Goal: Task Accomplishment & Management: Use online tool/utility

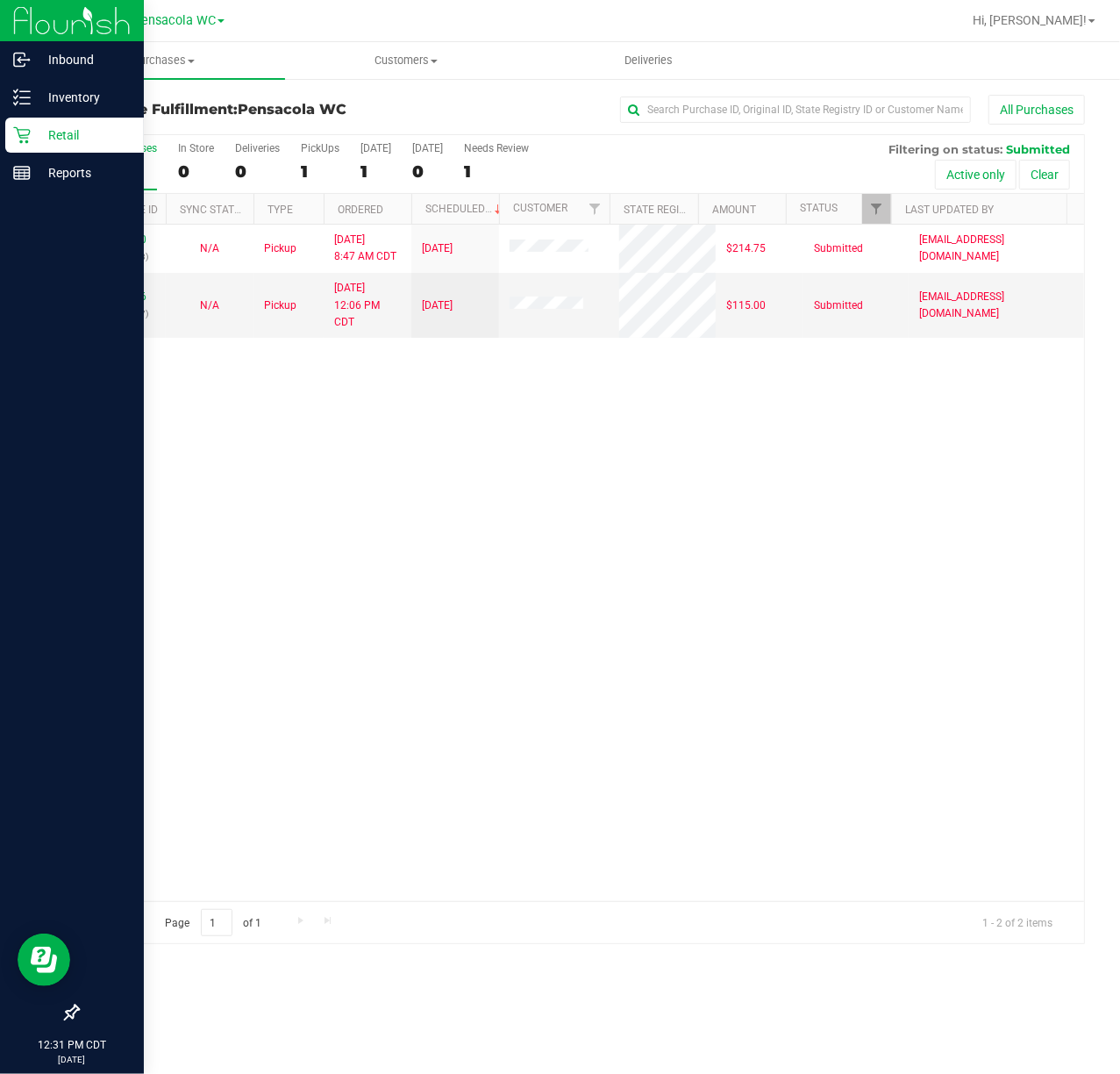
drag, startPoint x: 625, startPoint y: 632, endPoint x: 5, endPoint y: 476, distance: 639.3
click at [495, 612] on div "11841570 (317087393) N/A Pickup [DATE] 8:47 AM CDT 8/25/2025 $214.75 Submitted …" at bounding box center [581, 562] width 1007 height 676
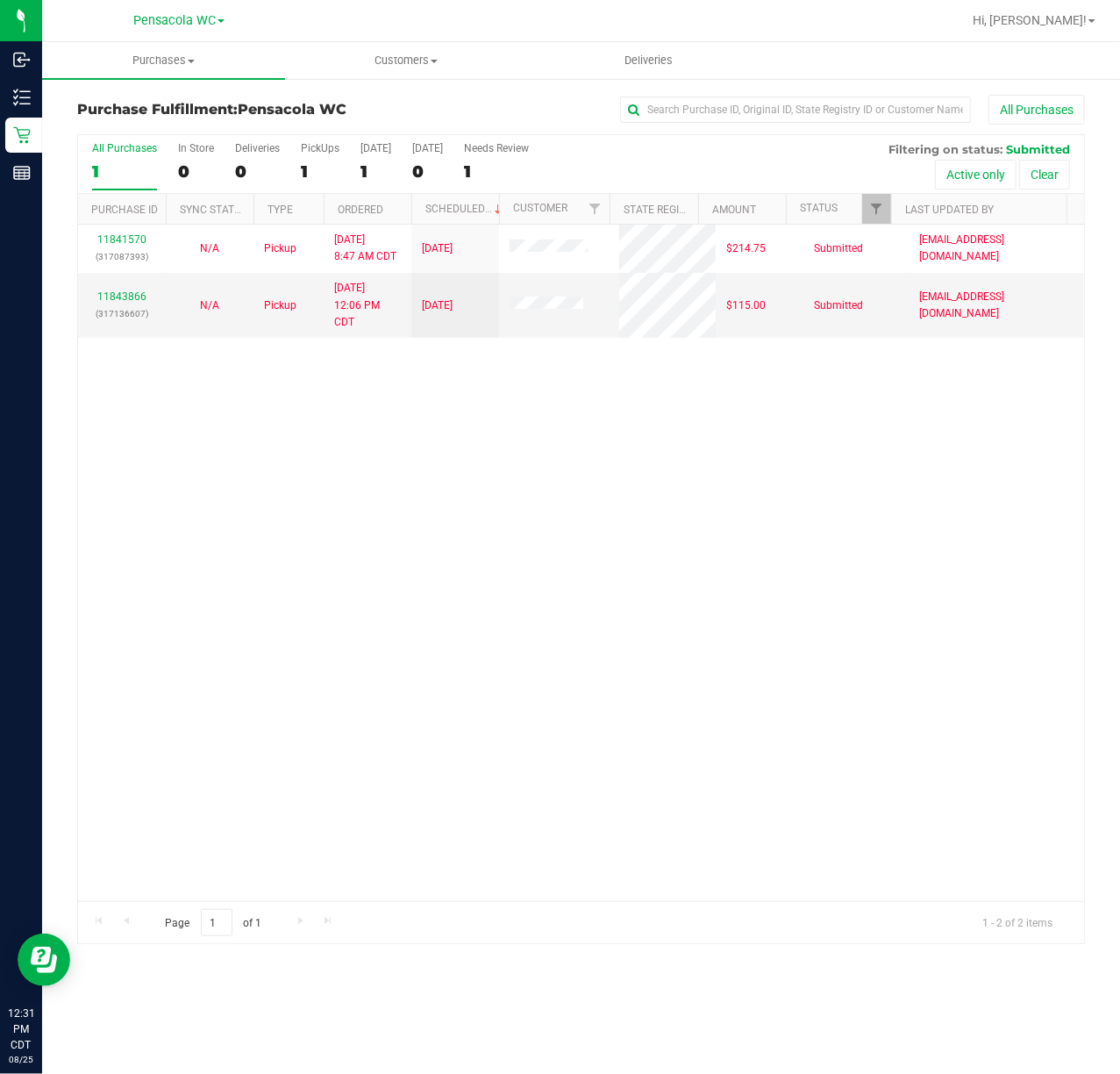
click at [486, 474] on div "11841570 (317087393) N/A Pickup [DATE] 8:47 AM CDT 8/25/2025 $214.75 Submitted …" at bounding box center [581, 562] width 1007 height 676
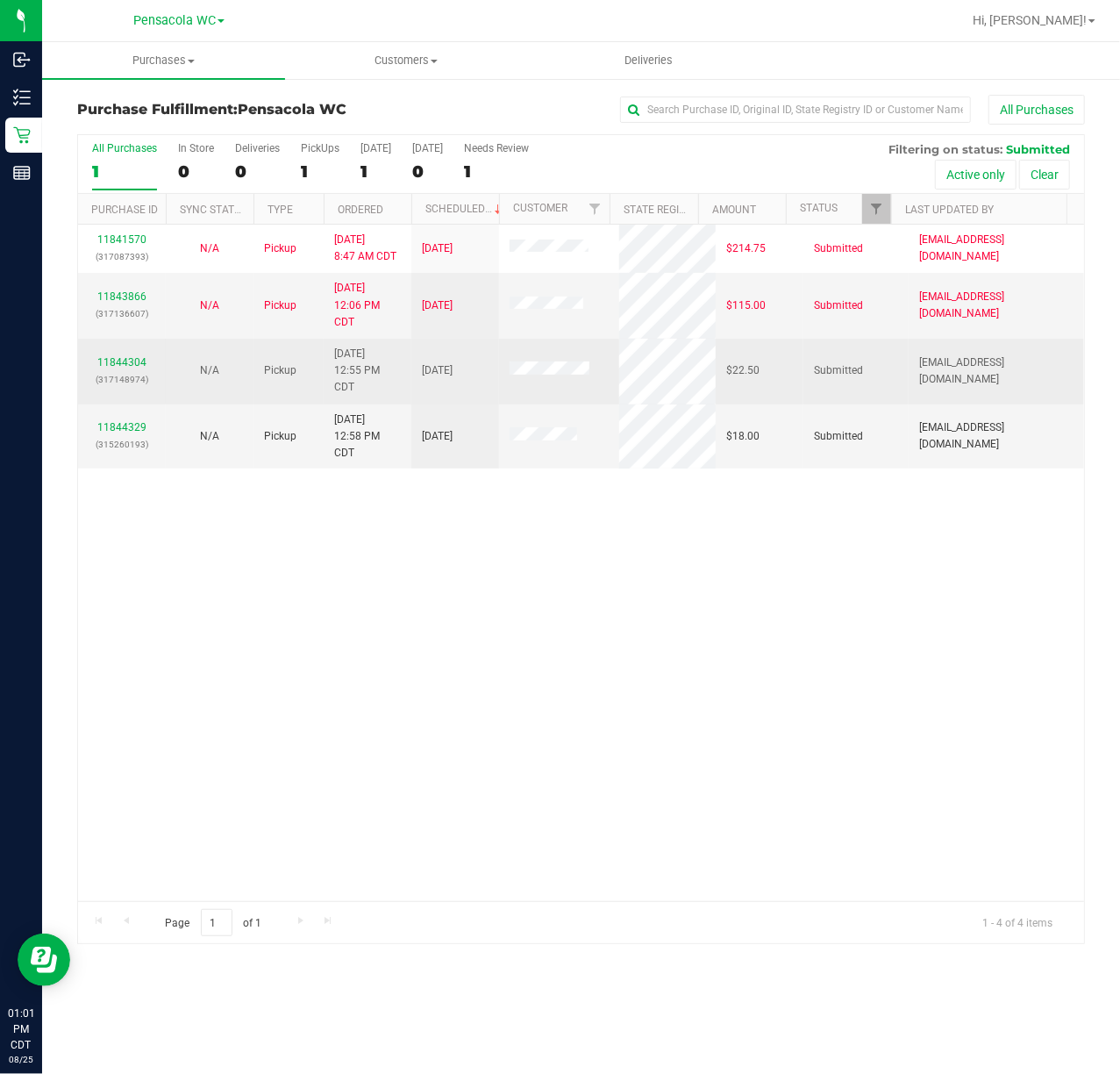
click at [130, 351] on td "11844304 (317148974)" at bounding box center [122, 371] width 88 height 65
click at [116, 354] on td "11844304 (317148974)" at bounding box center [122, 371] width 88 height 65
click at [118, 362] on link "11844304" at bounding box center [122, 362] width 49 height 13
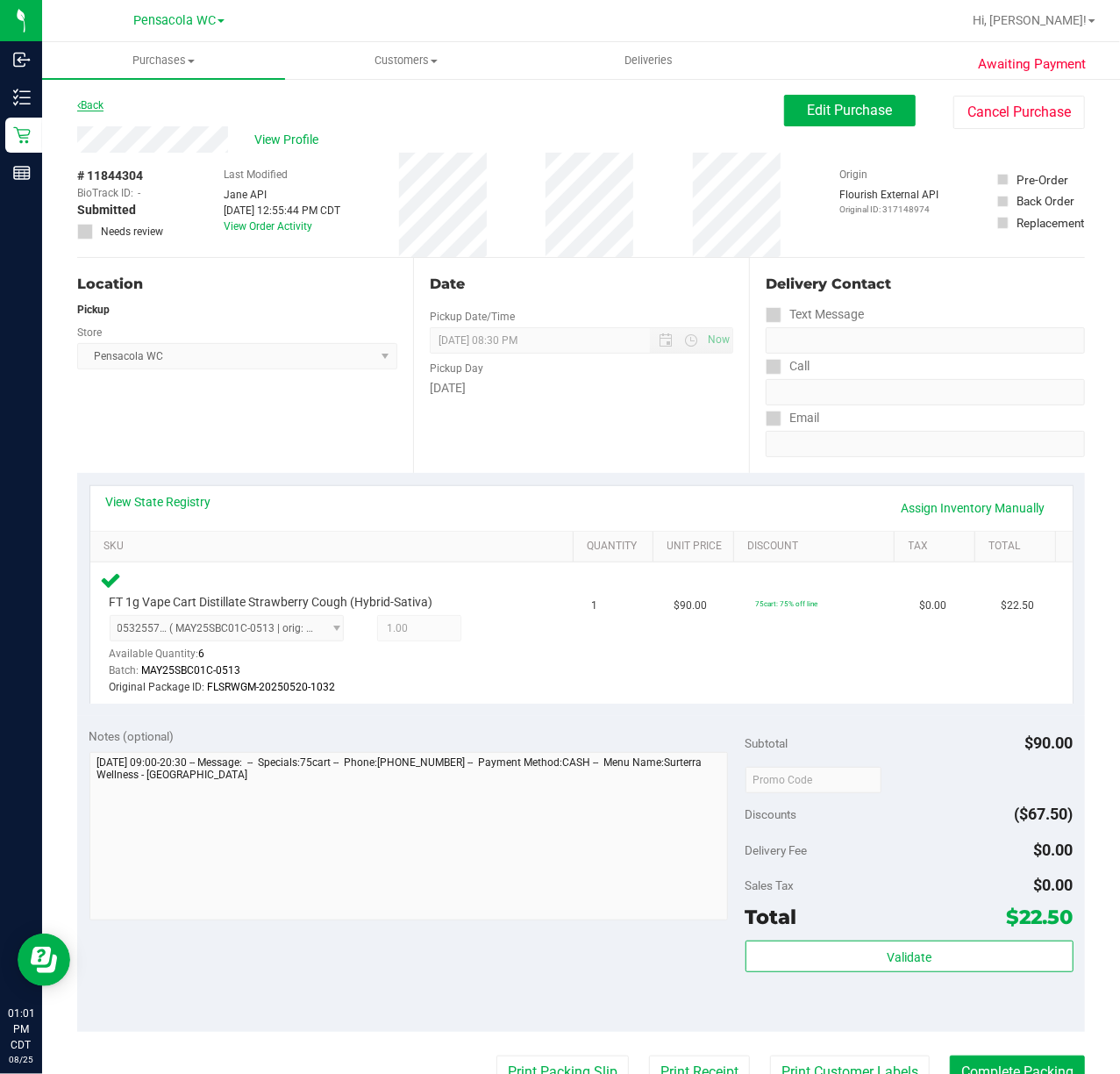
click at [90, 106] on link "Back" at bounding box center [90, 105] width 26 height 13
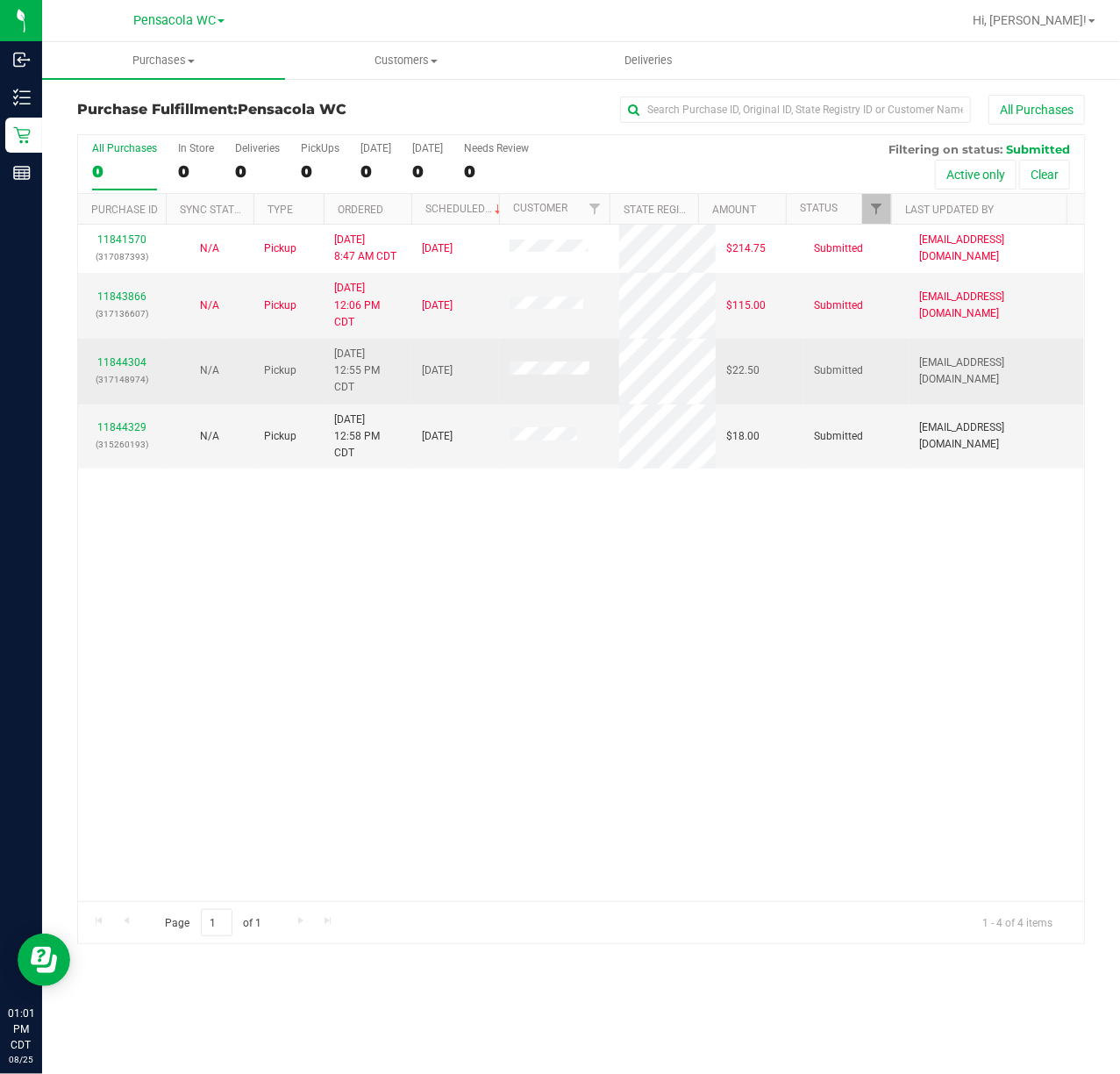
click at [135, 374] on p "(317148974)" at bounding box center [122, 379] width 66 height 16
click at [138, 365] on link "11844304" at bounding box center [122, 362] width 49 height 13
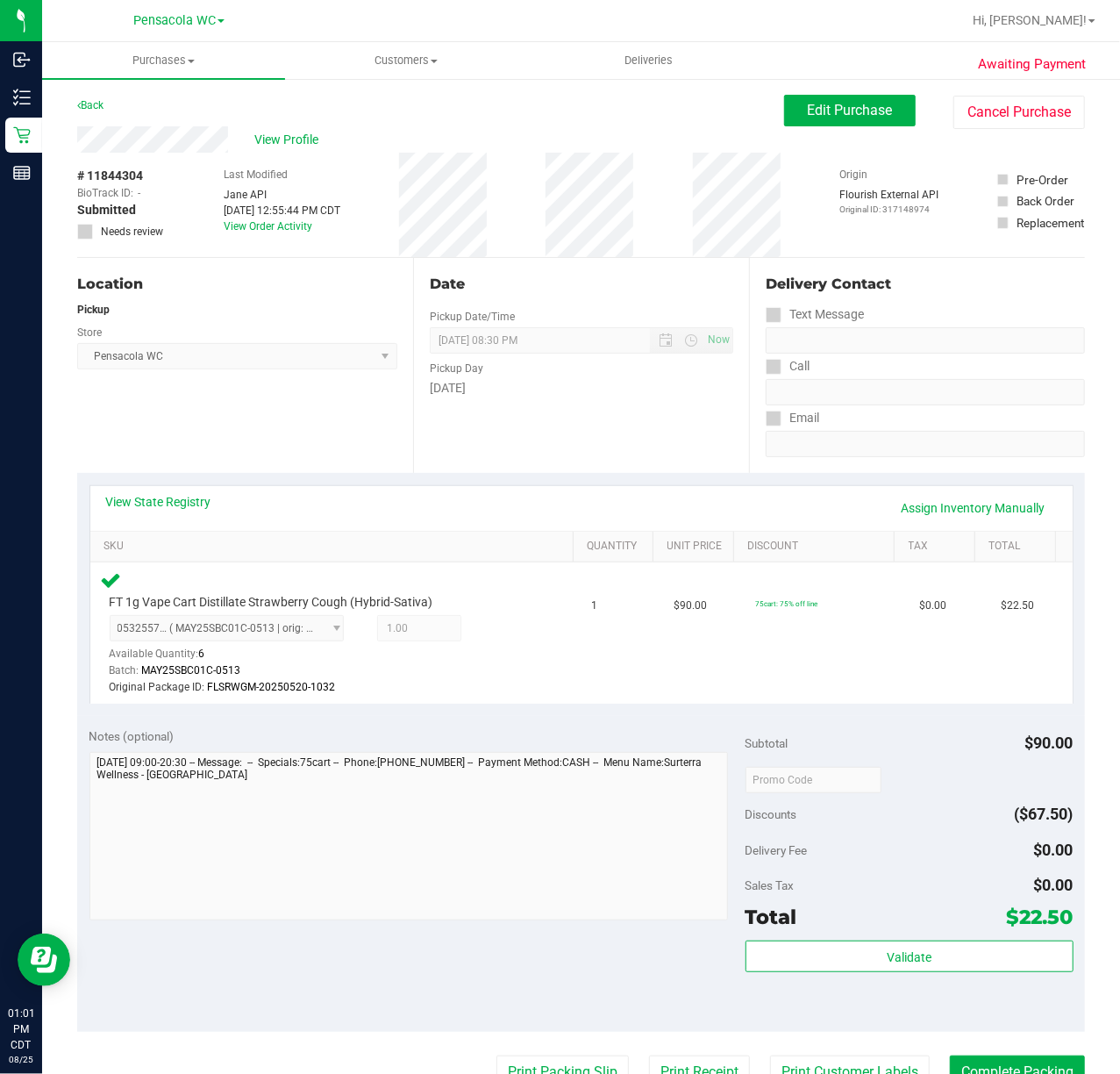
scroll to position [233, 0]
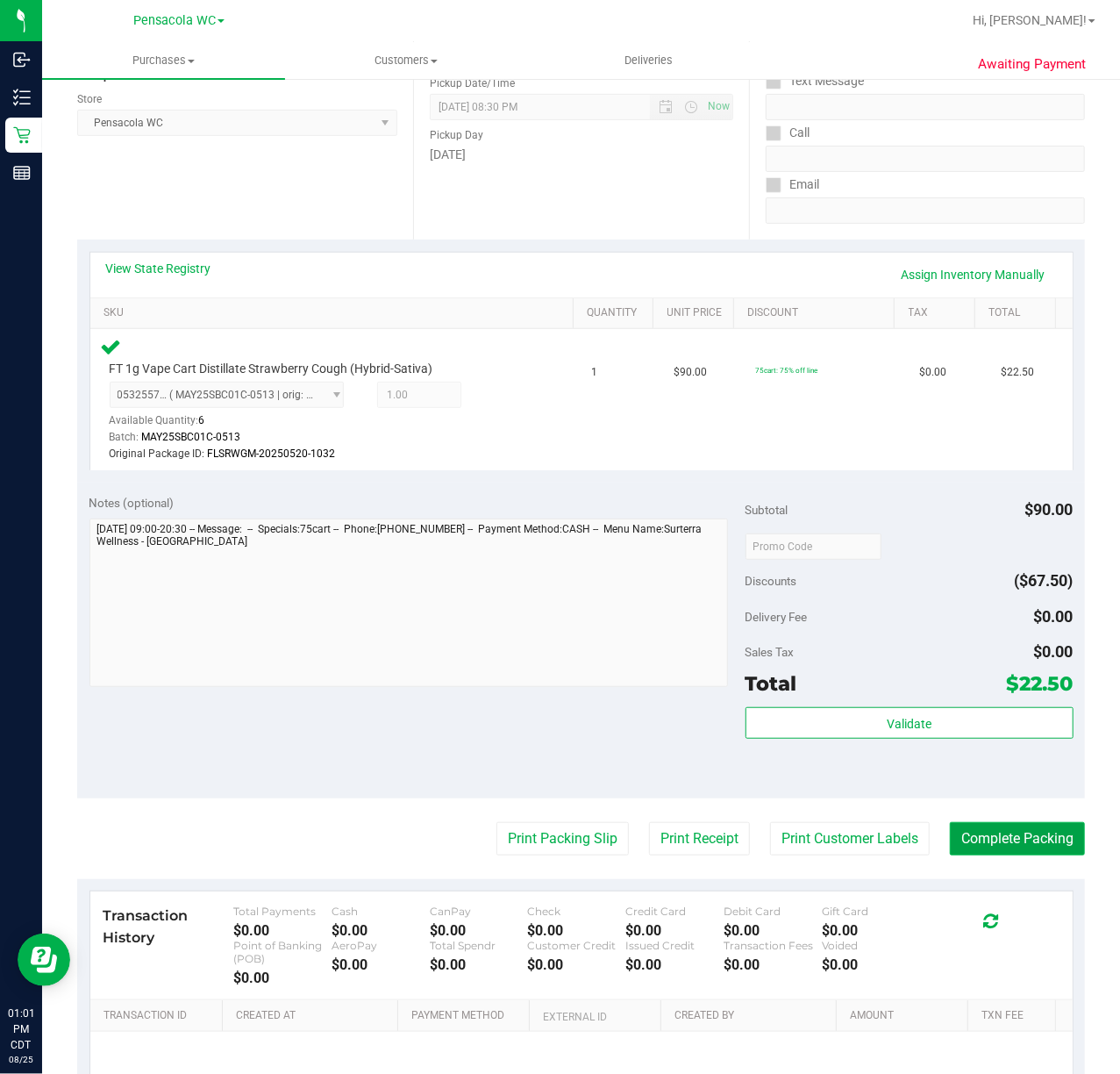
click at [1015, 823] on button "Complete Packing" at bounding box center [1017, 839] width 135 height 34
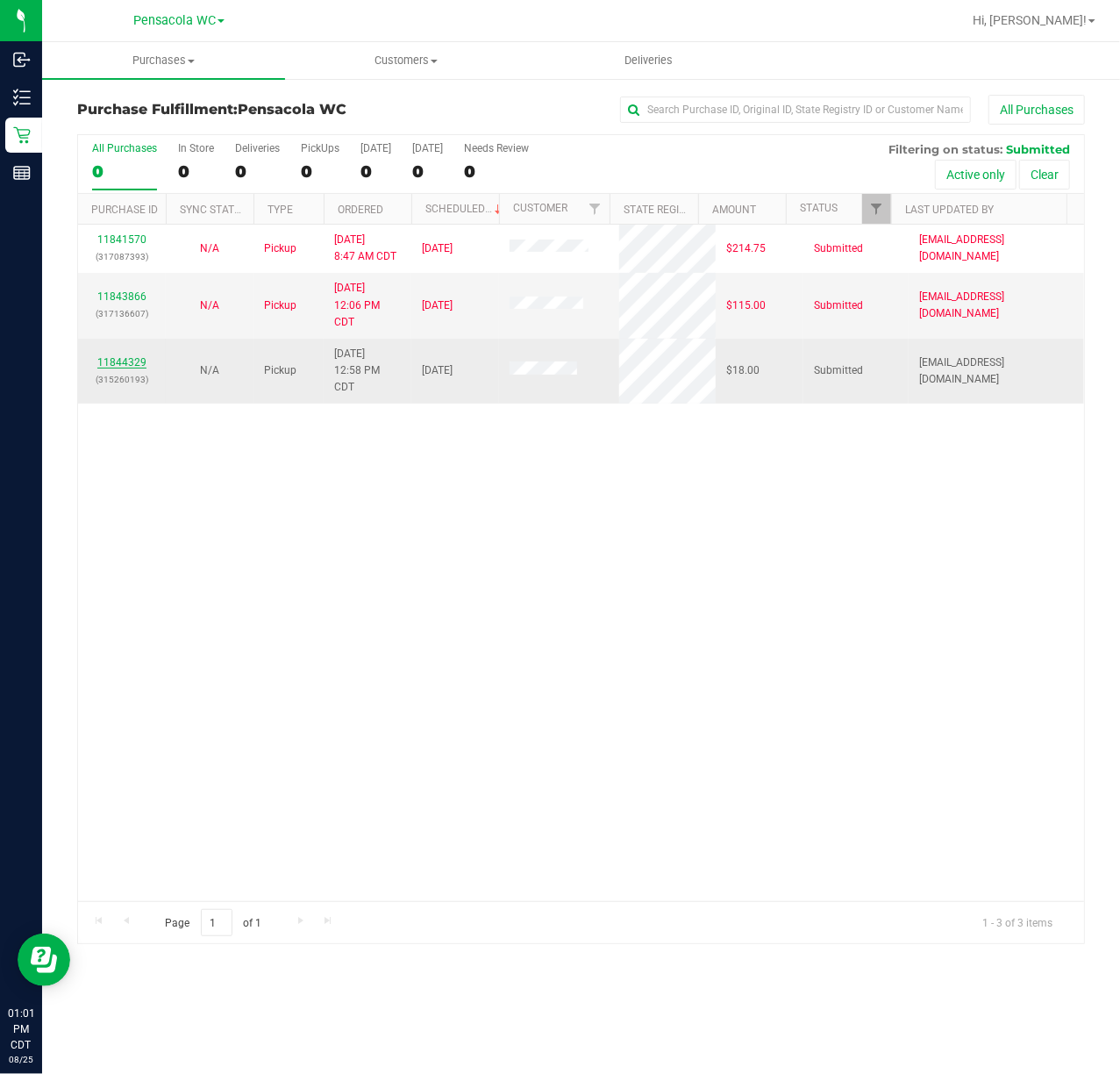
click at [119, 363] on link "11844329" at bounding box center [122, 362] width 49 height 13
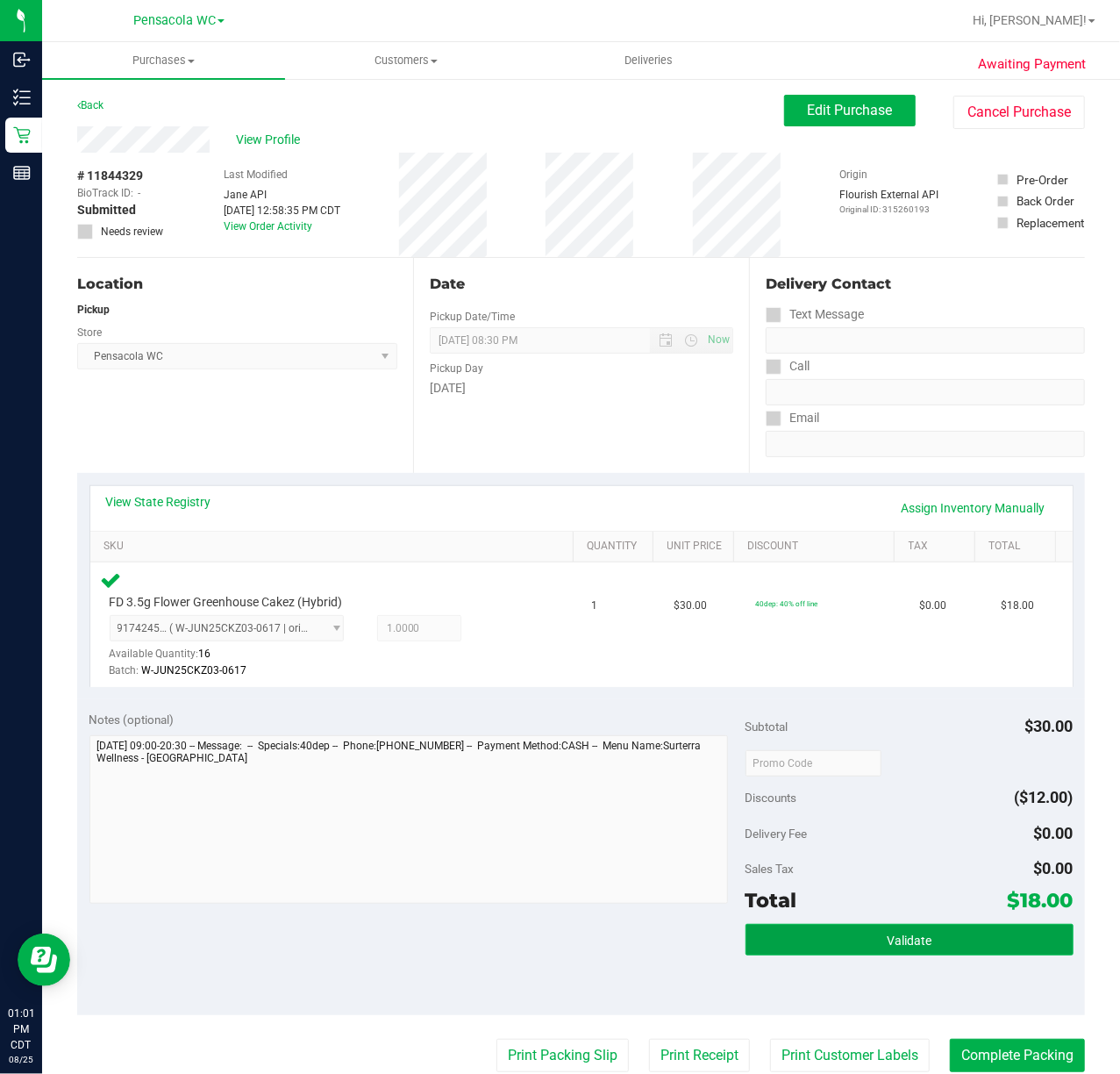
click at [869, 951] on button "Validate" at bounding box center [909, 940] width 328 height 32
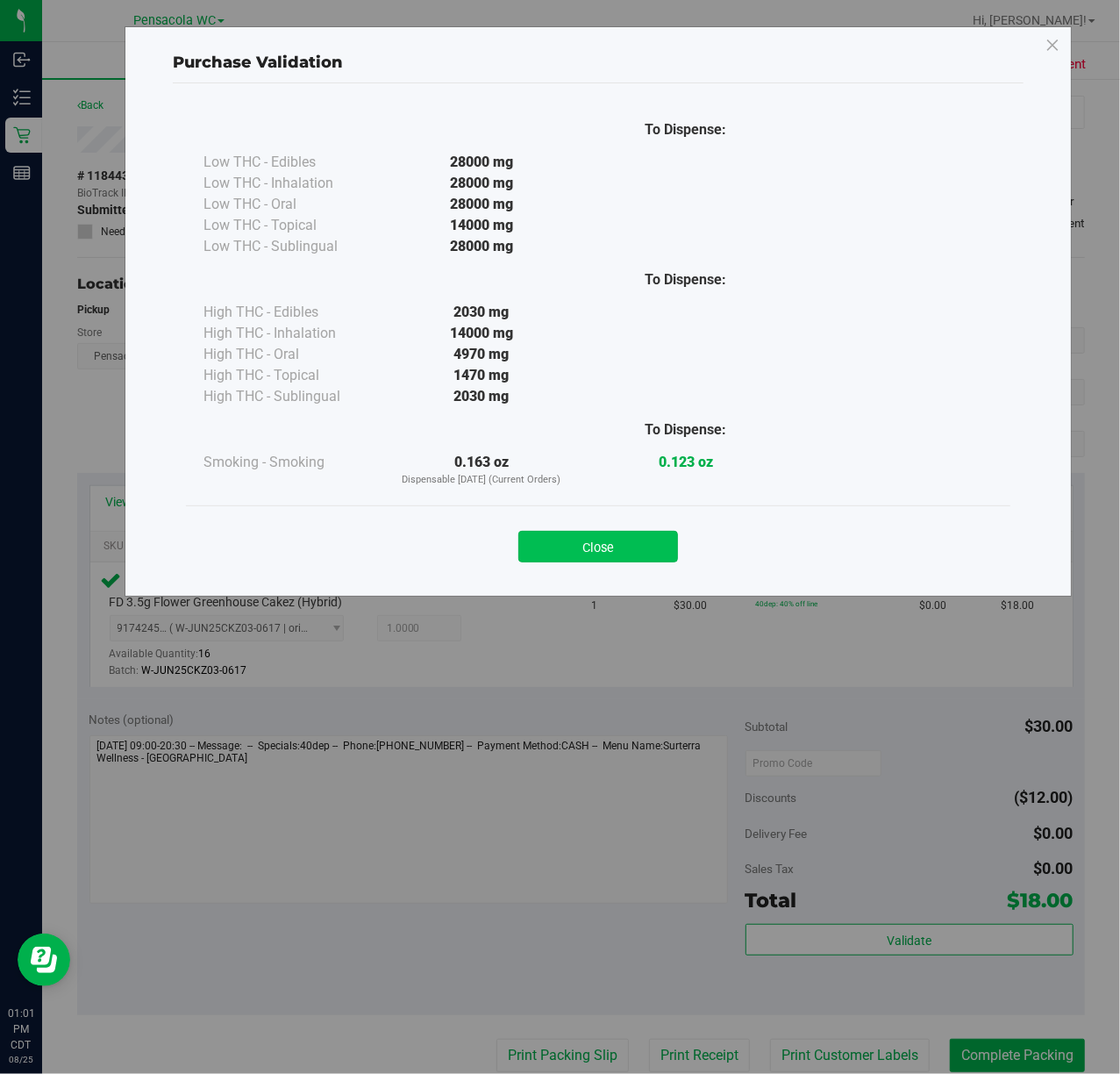
click at [626, 556] on button "Close" at bounding box center [598, 547] width 160 height 32
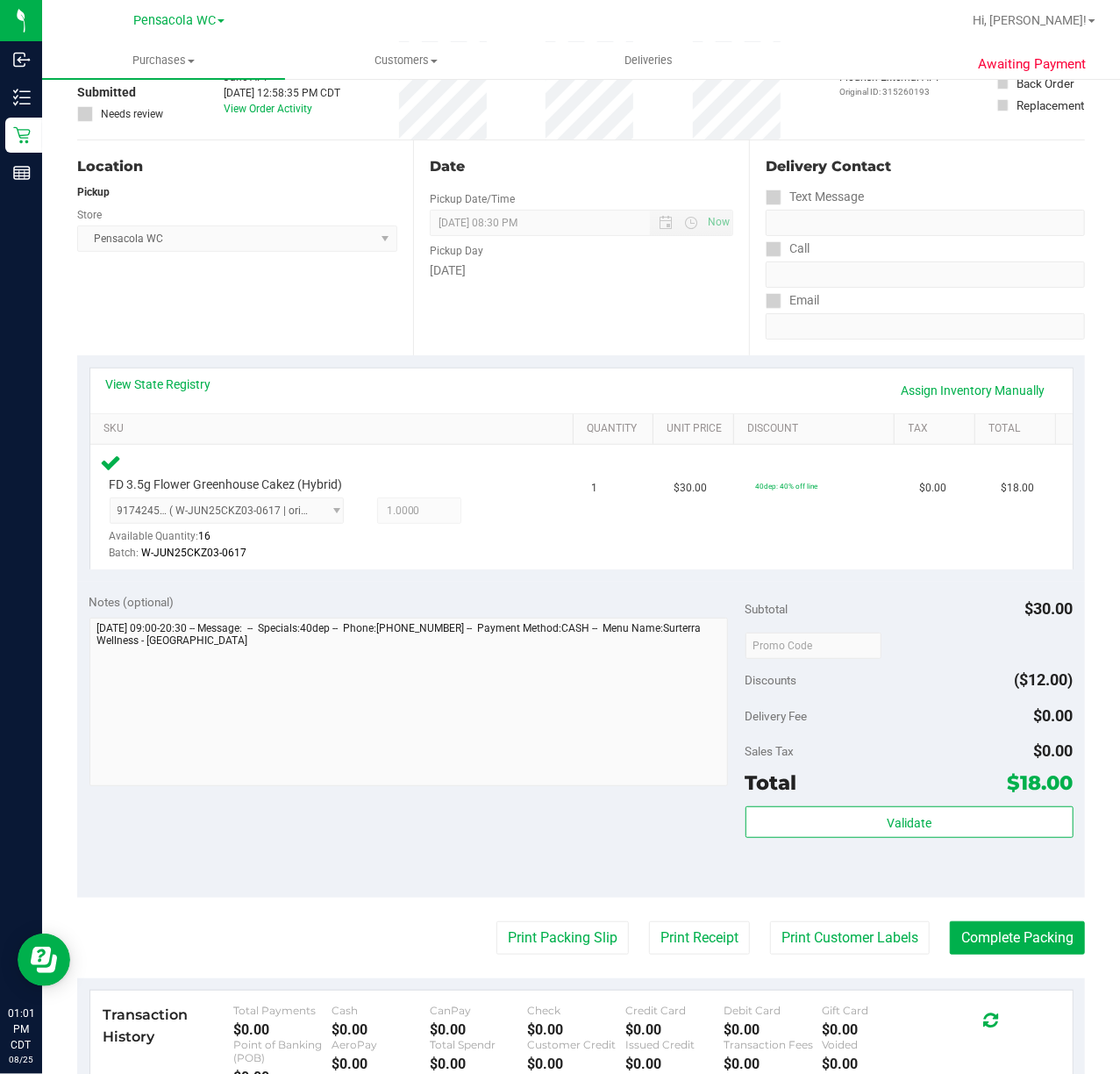
scroll to position [135, 0]
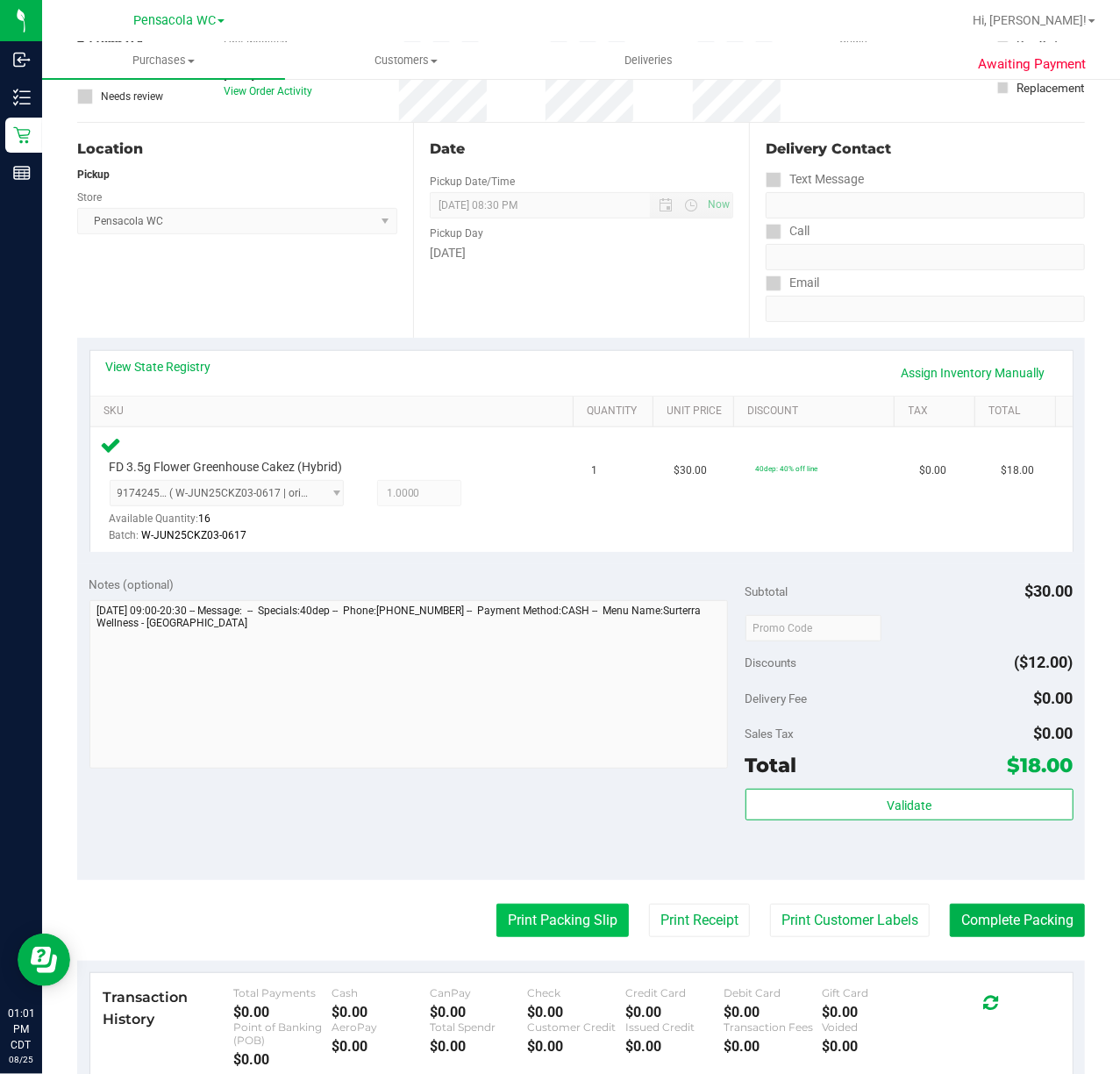
click at [551, 923] on button "Print Packing Slip" at bounding box center [563, 920] width 133 height 34
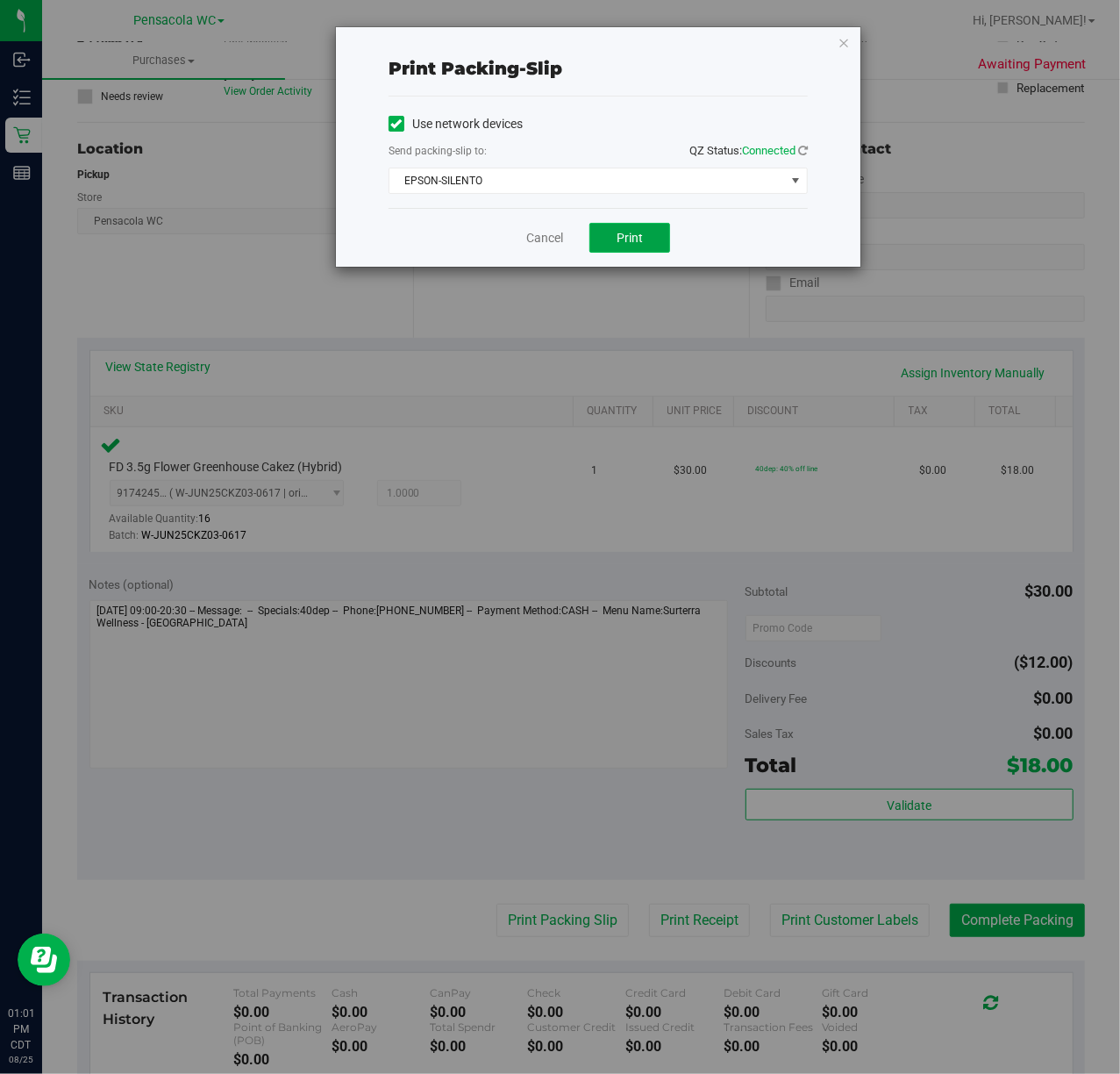
click at [629, 237] on span "Print" at bounding box center [629, 237] width 26 height 14
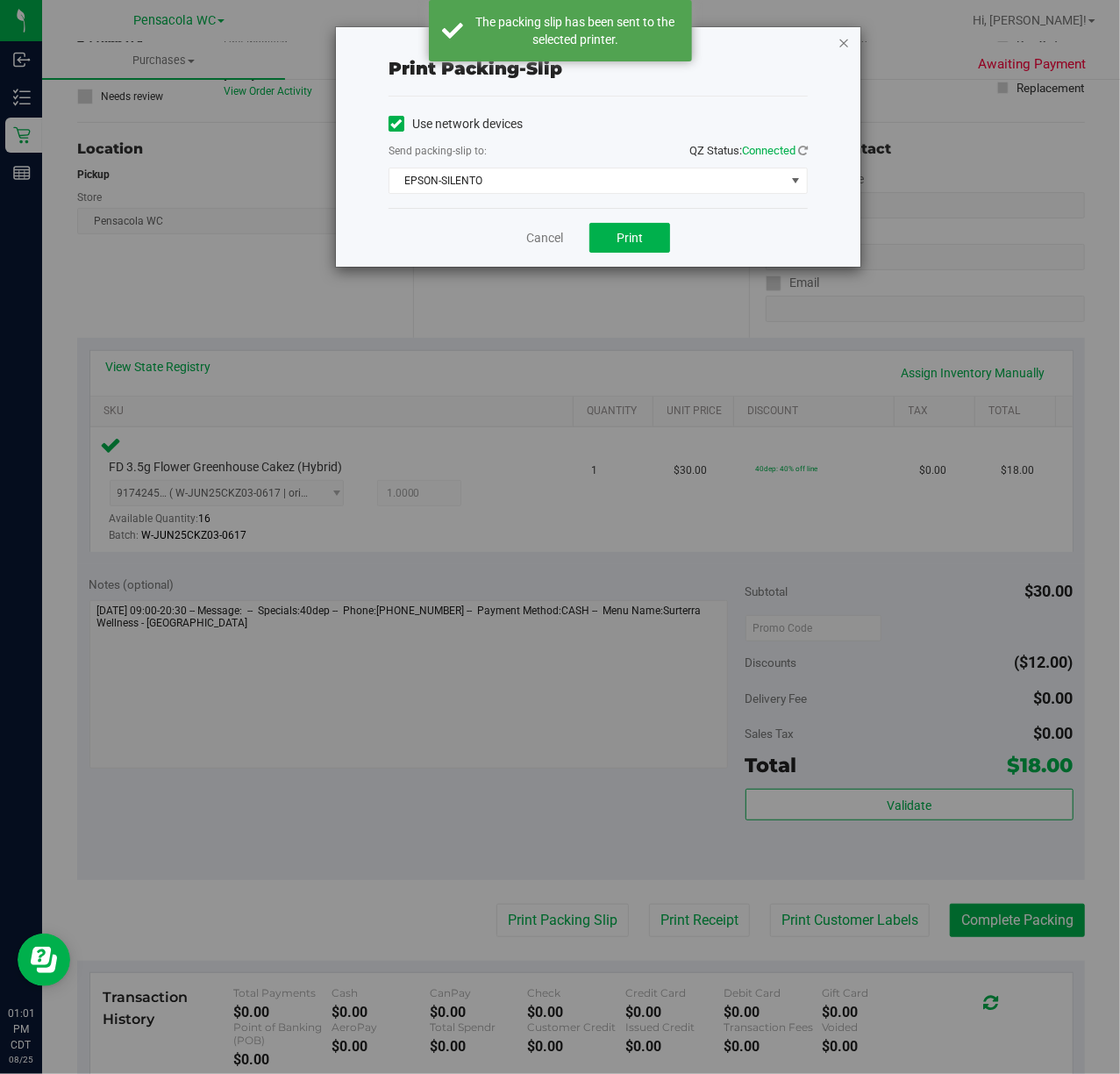
click at [847, 49] on icon "button" at bounding box center [844, 42] width 13 height 21
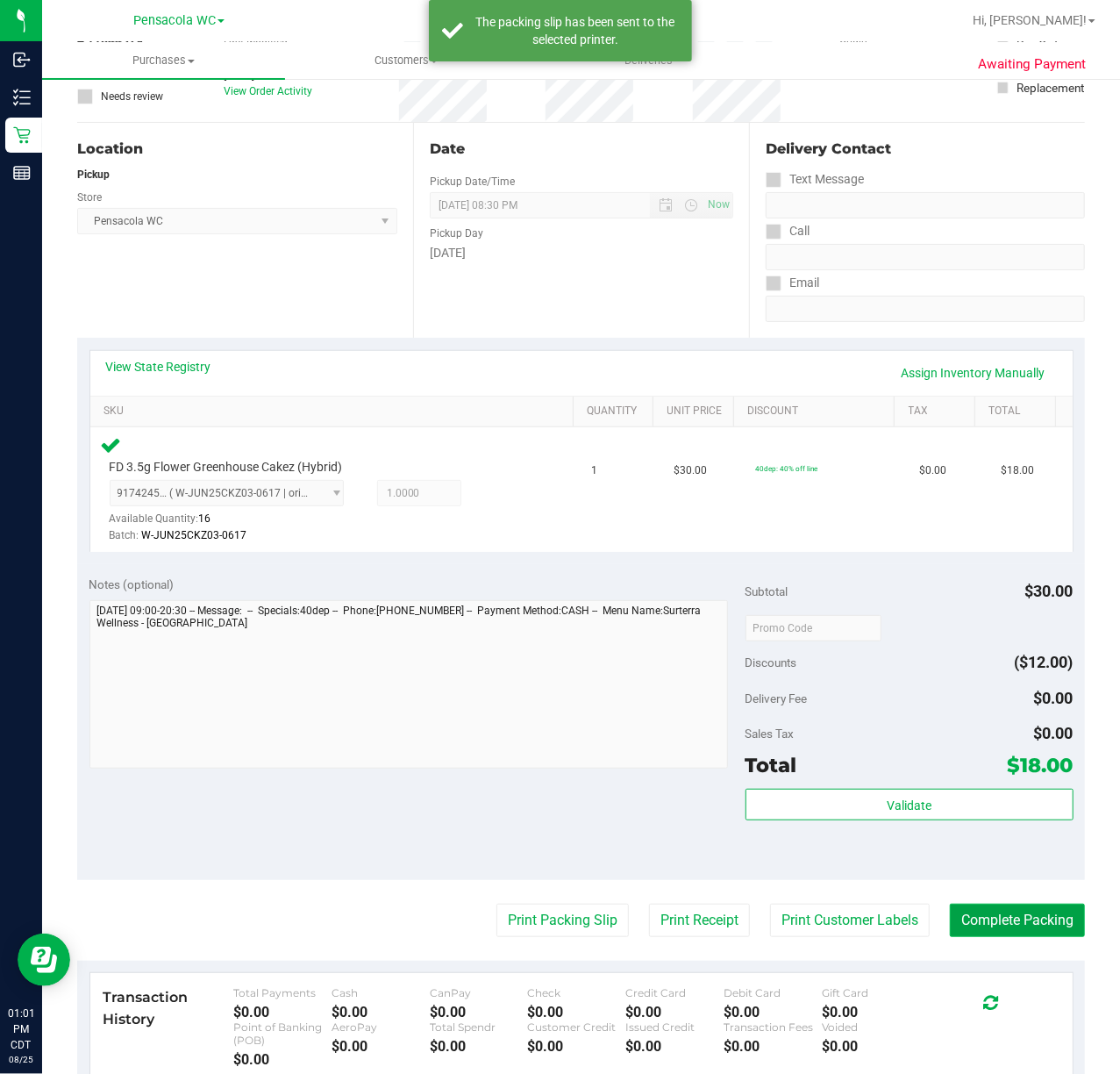
click at [1017, 910] on button "Complete Packing" at bounding box center [1017, 920] width 135 height 34
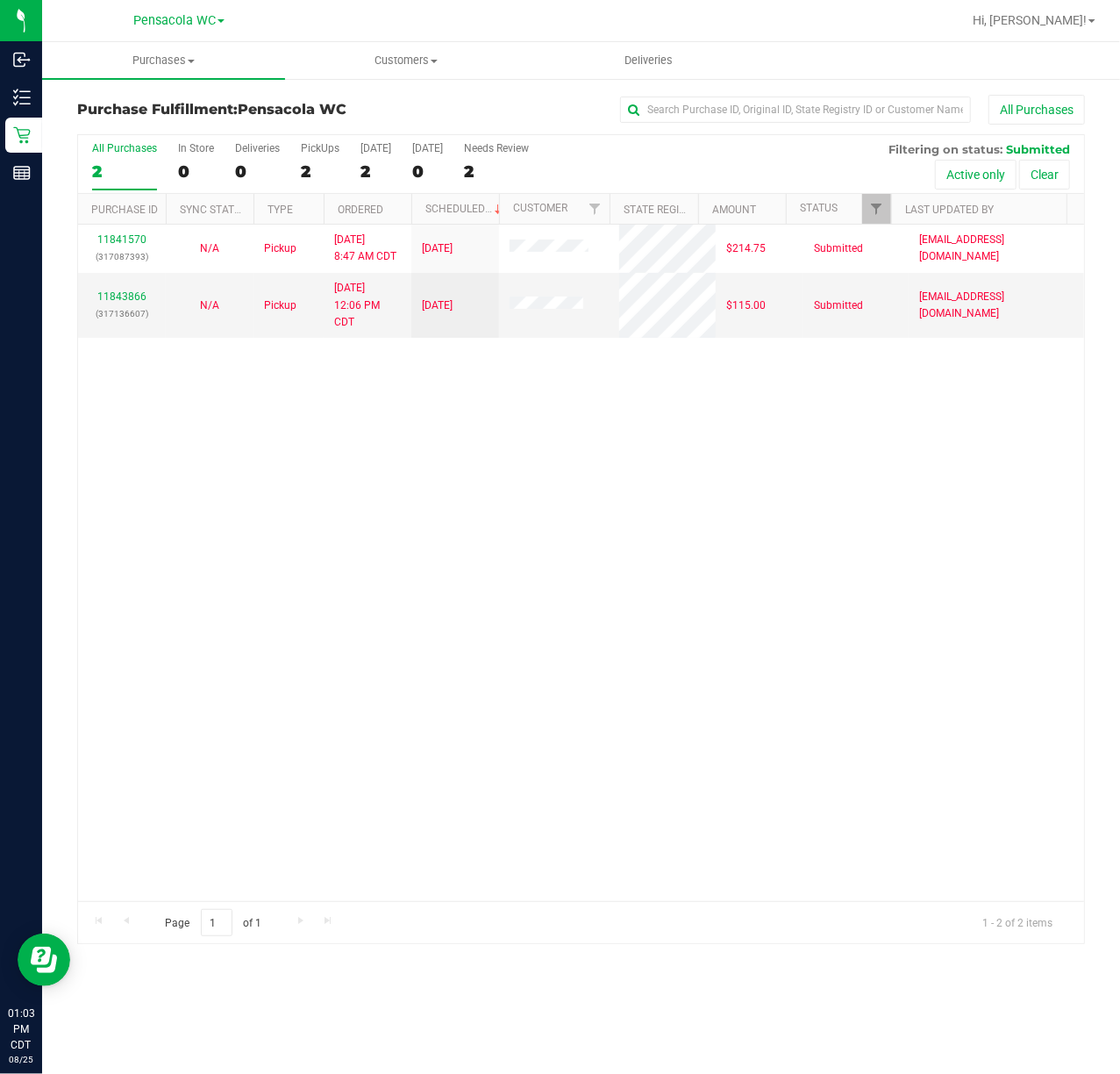
click at [493, 629] on div "11841570 (317087393) N/A Pickup [DATE] 8:47 AM CDT 8/25/2025 $214.75 Submitted …" at bounding box center [581, 562] width 1007 height 676
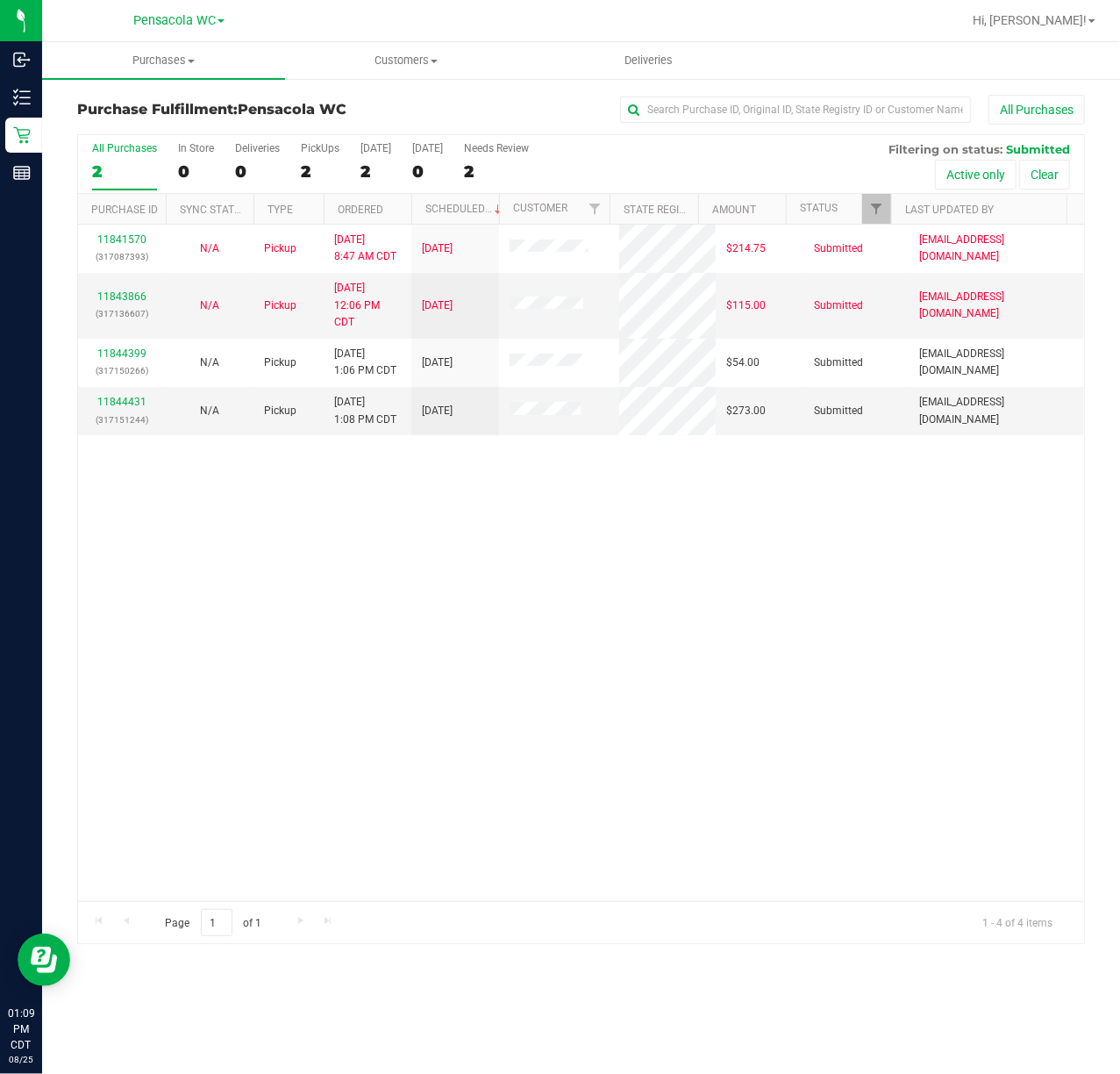
drag, startPoint x: 625, startPoint y: 605, endPoint x: 427, endPoint y: 488, distance: 230.0
click at [624, 605] on div "11841570 (317087393) N/A Pickup [DATE] 8:47 AM CDT 8/25/2025 $214.75 Submitted …" at bounding box center [581, 562] width 1007 height 676
click at [124, 400] on link "11844431" at bounding box center [122, 402] width 49 height 13
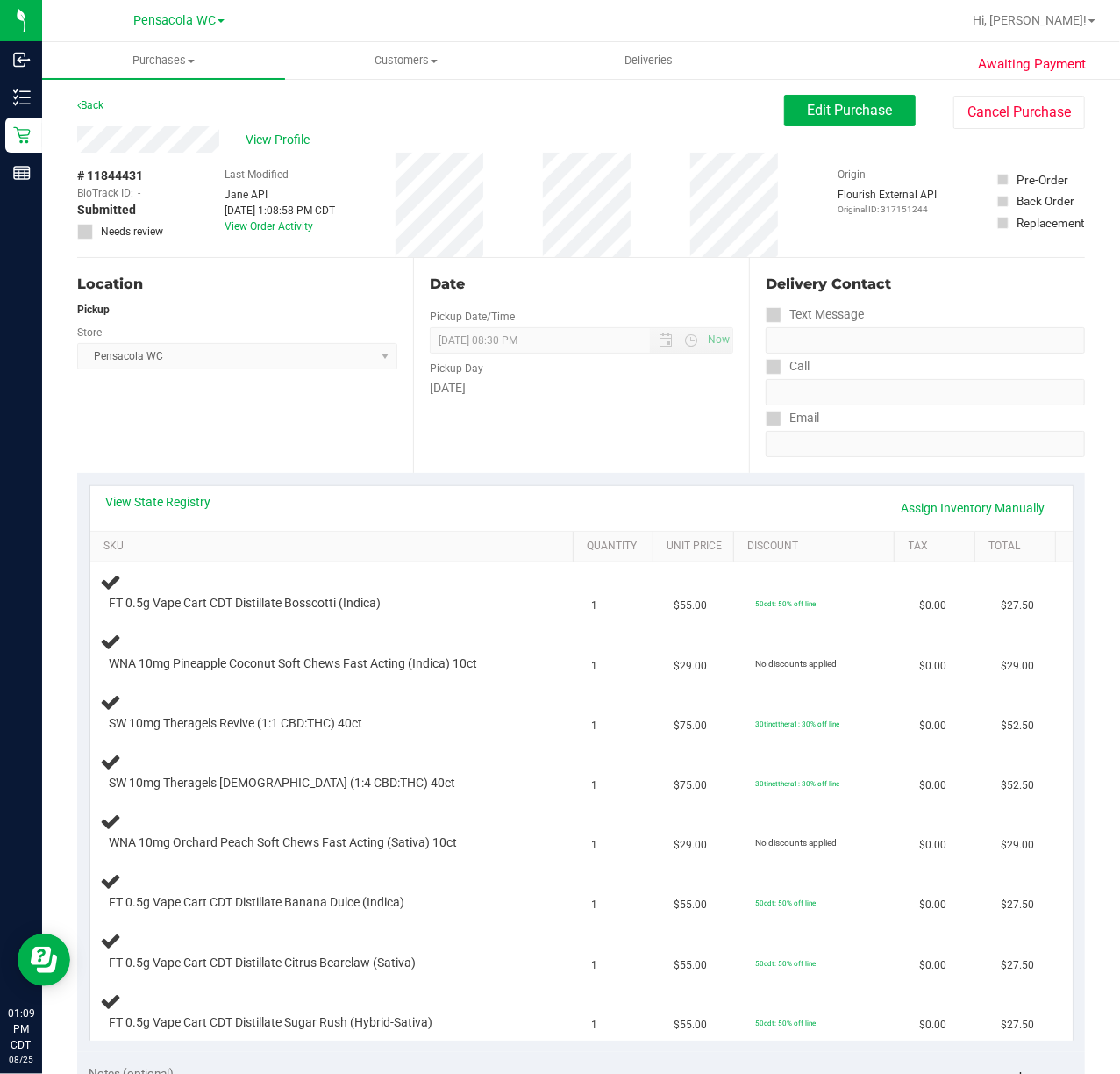
click at [75, 102] on div "Awaiting Payment Back Edit Purchase Cancel Purchase View Profile # 11844431 Bio…" at bounding box center [581, 951] width 1078 height 1748
click at [100, 103] on link "Back" at bounding box center [90, 105] width 26 height 13
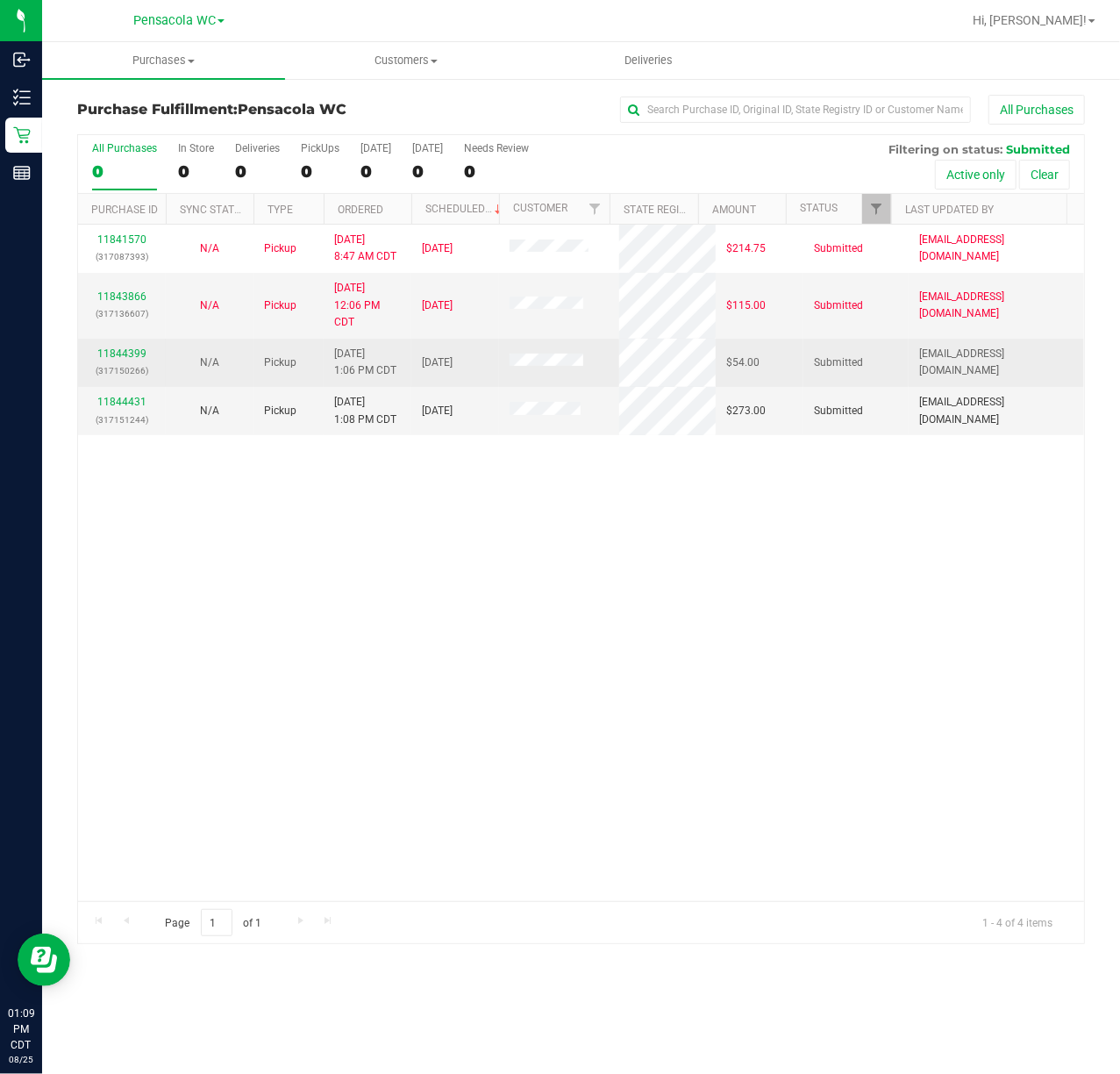
click at [142, 365] on p "(317150266)" at bounding box center [122, 370] width 66 height 16
click at [142, 352] on link "11844399" at bounding box center [122, 354] width 49 height 13
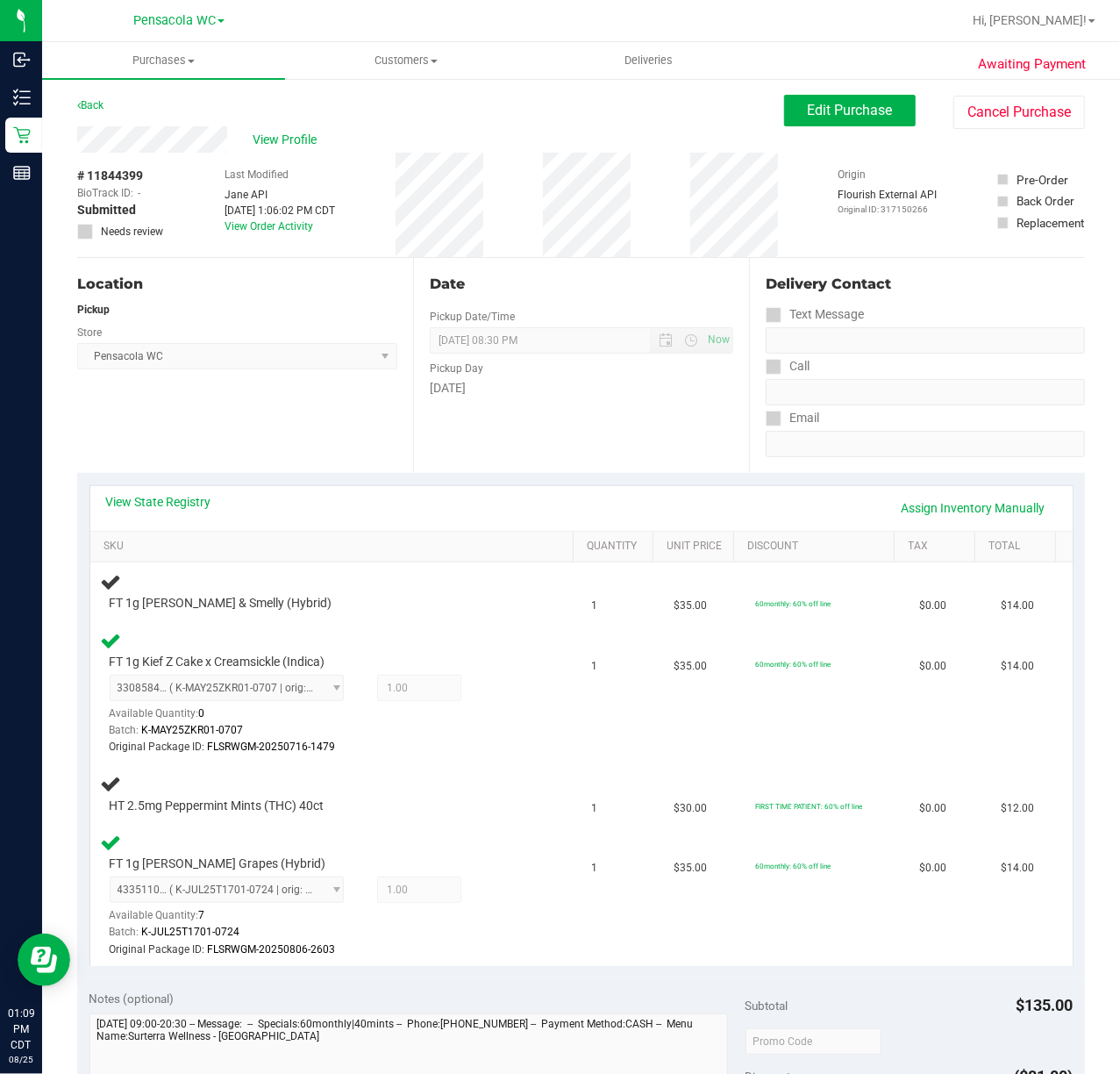
click at [82, 92] on div "Awaiting Payment Back Edit Purchase Cancel Purchase View Profile # 11844399 Bio…" at bounding box center [581, 913] width 1078 height 1673
click at [83, 103] on link "Back" at bounding box center [90, 105] width 26 height 13
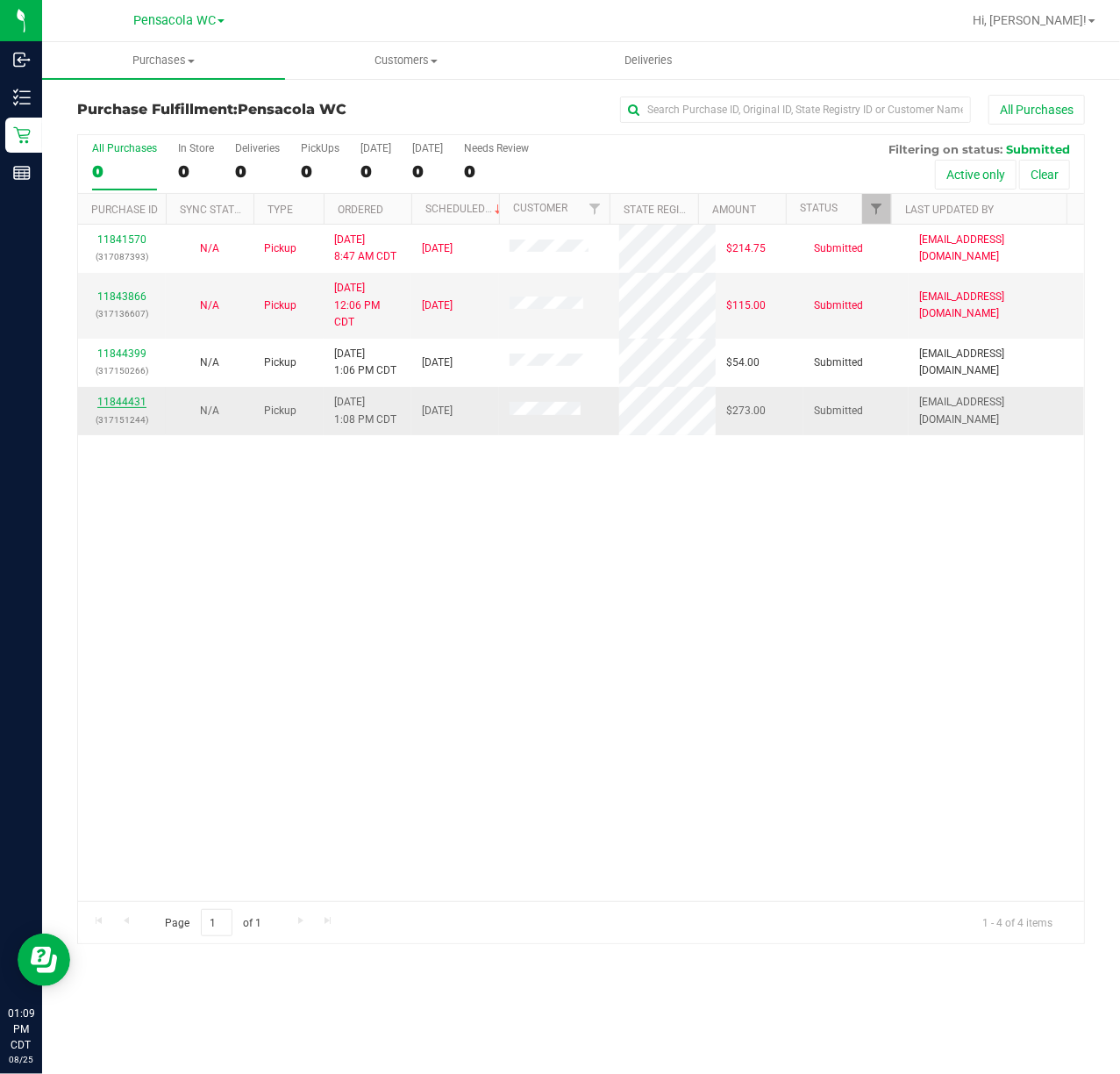
click at [135, 408] on link "11844431" at bounding box center [122, 402] width 49 height 13
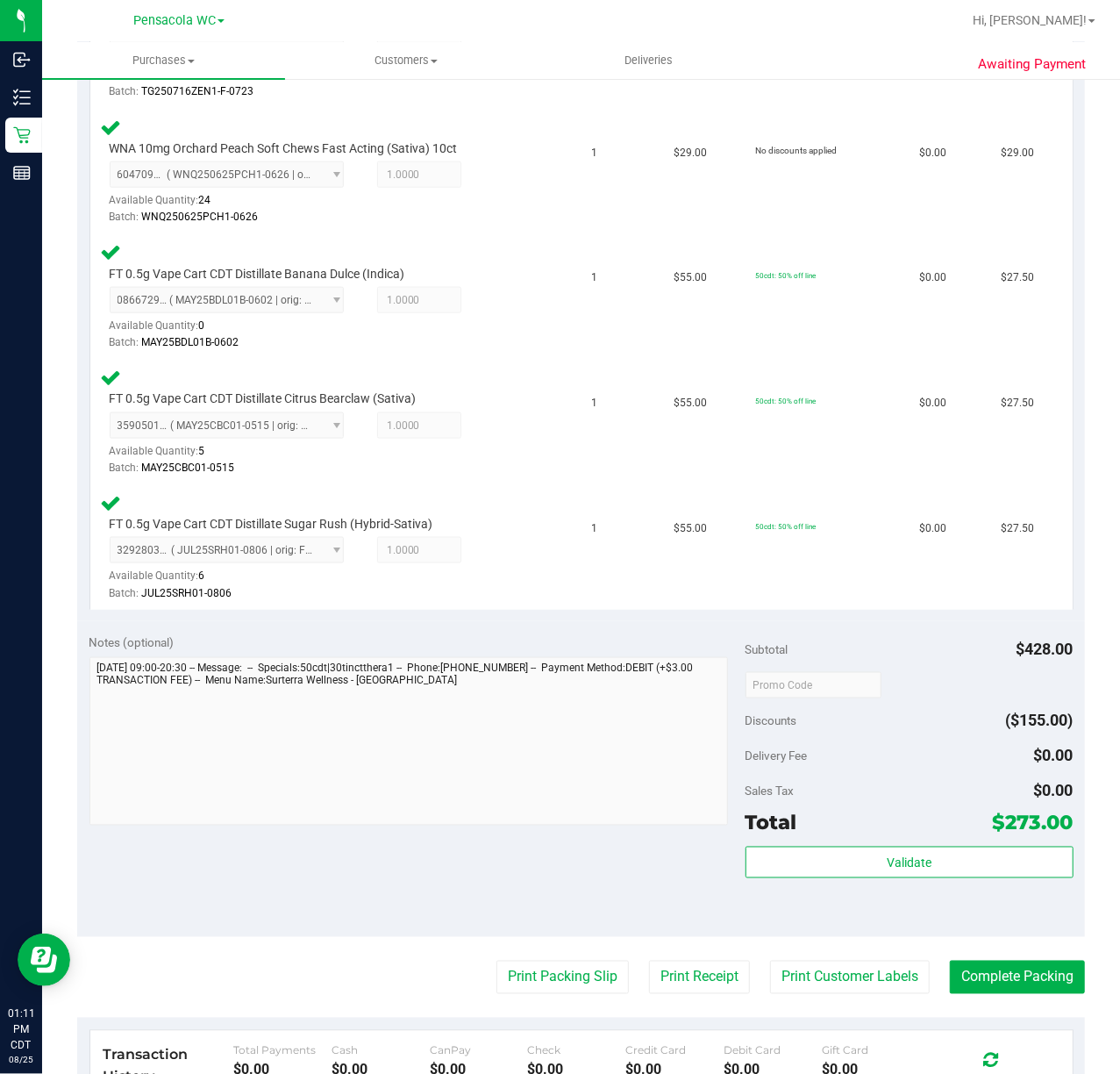
scroll to position [986, 0]
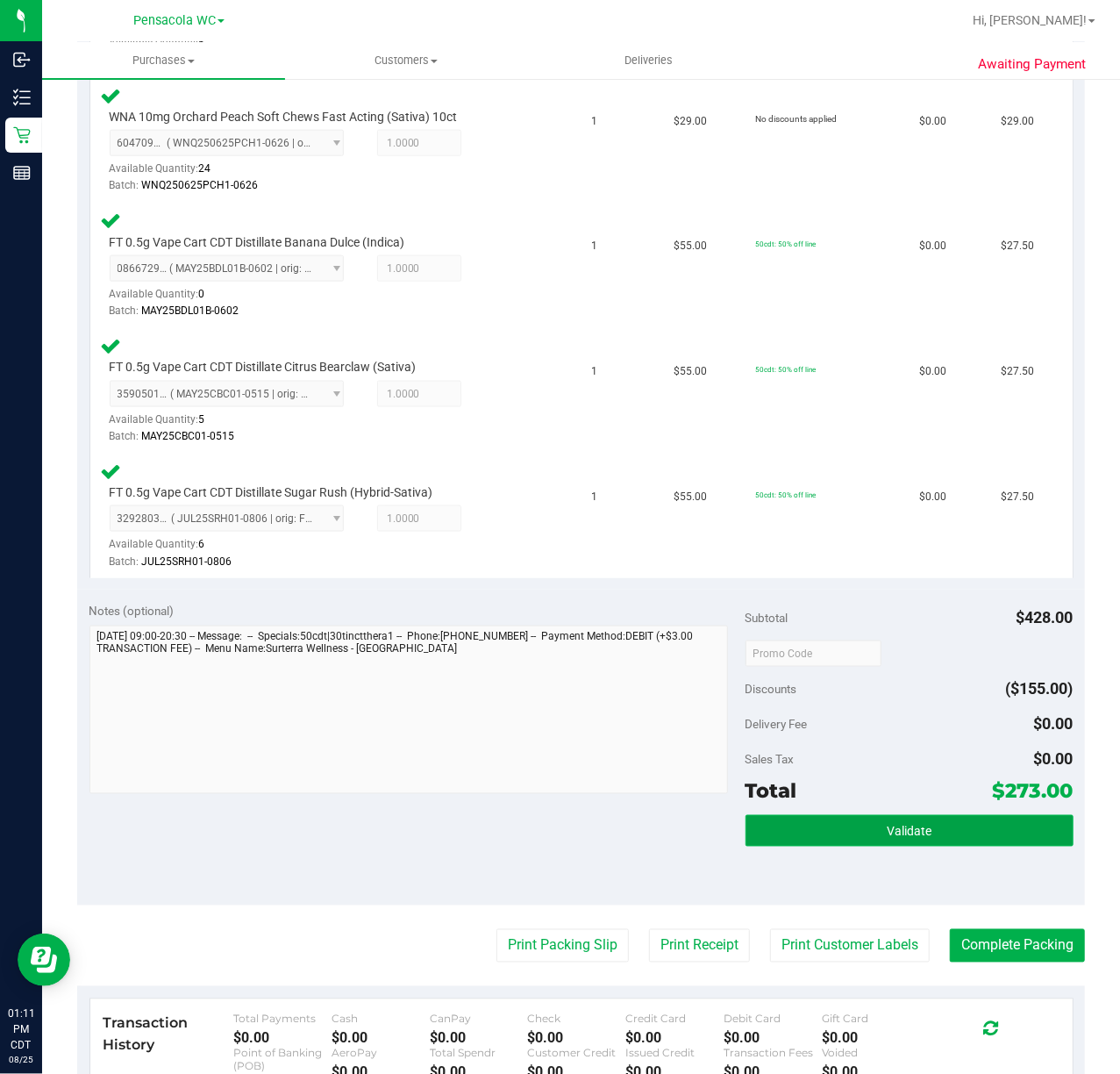
click at [888, 832] on span "Validate" at bounding box center [909, 832] width 44 height 14
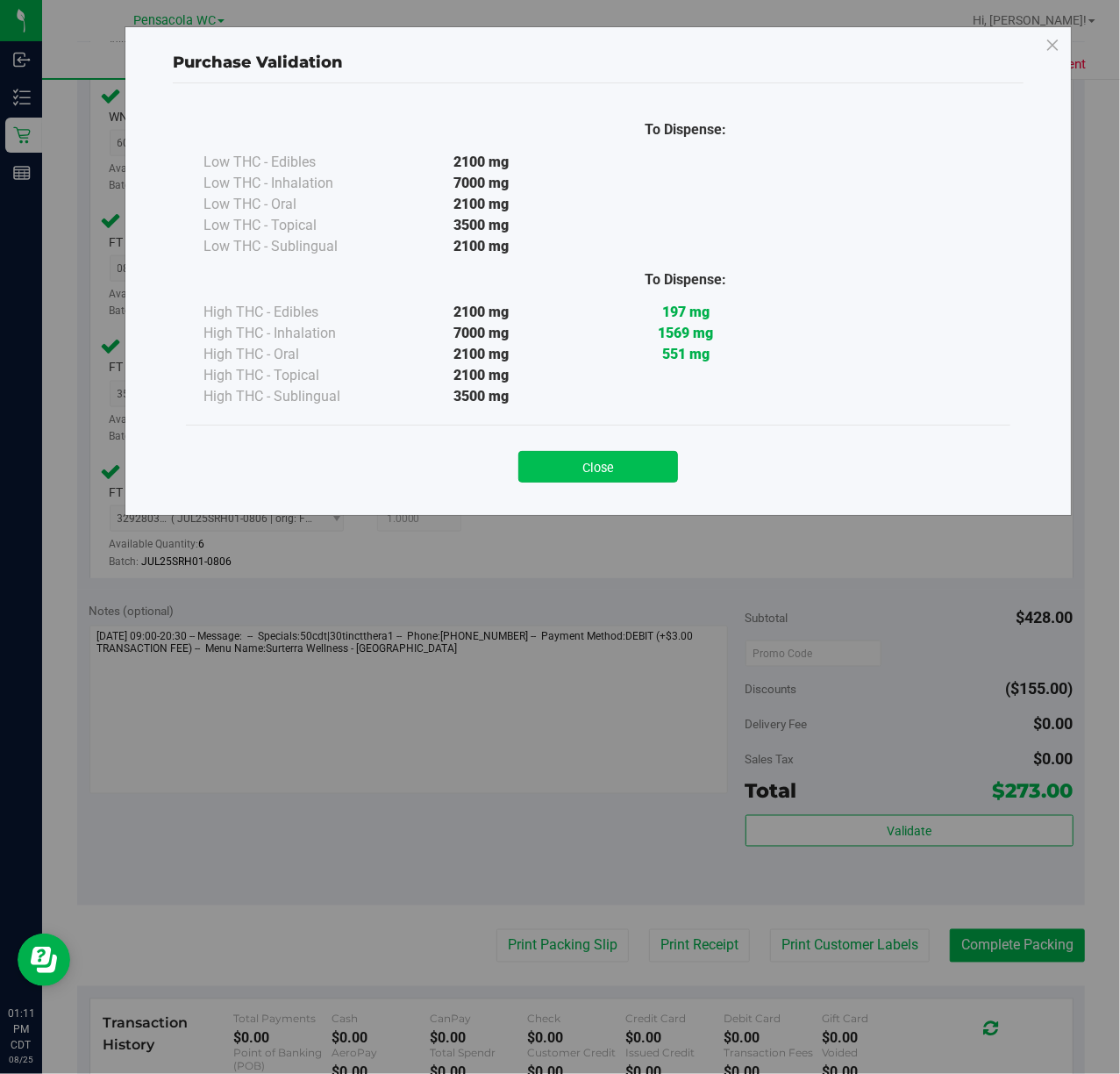
click at [555, 468] on button "Close" at bounding box center [598, 467] width 160 height 32
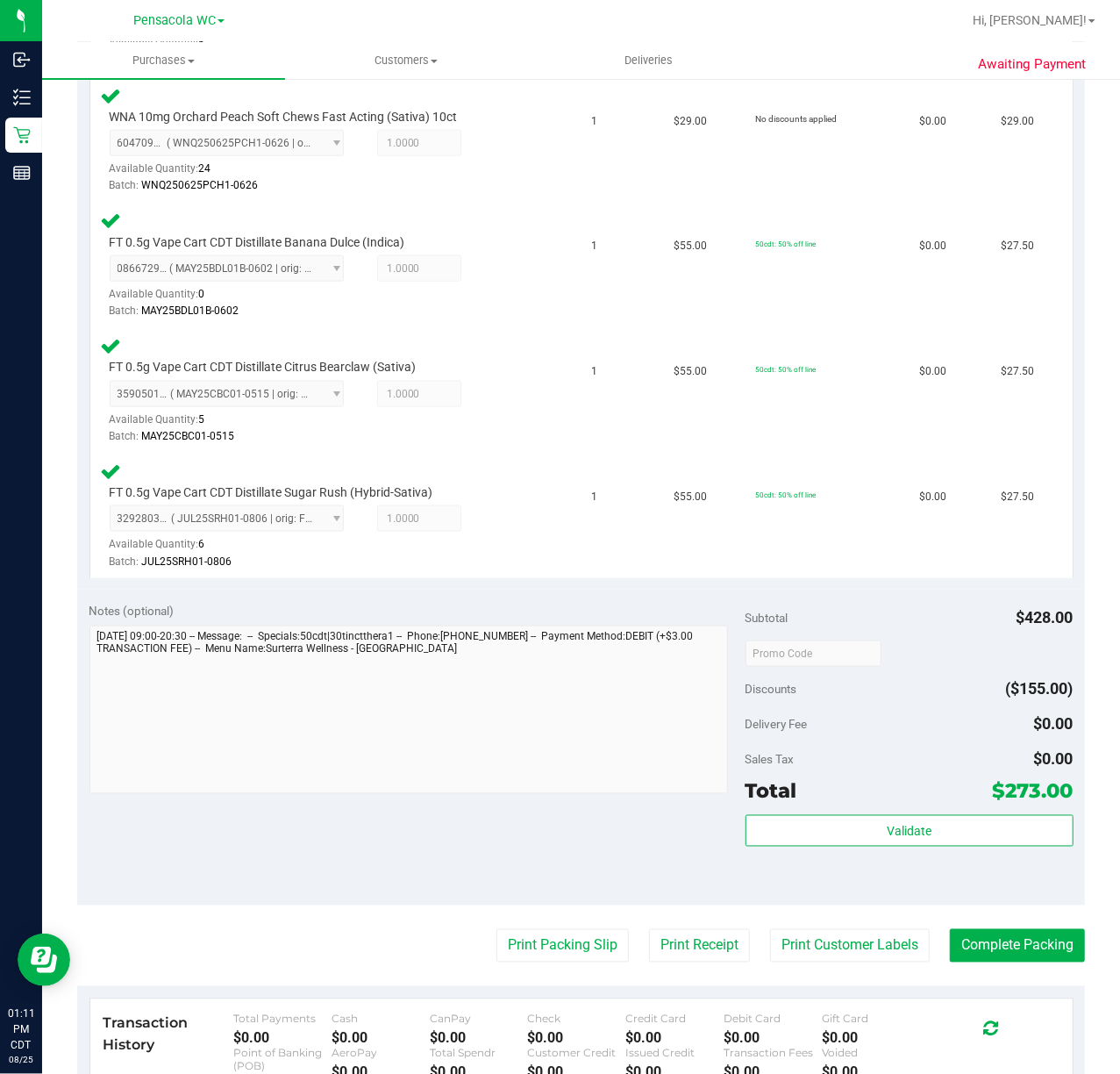
click at [551, 980] on purchase-details "Back Edit Purchase Cancel Purchase View Profile # 11844431 BioTrack ID: - Submi…" at bounding box center [581, 218] width 1008 height 2219
click at [570, 945] on button "Print Packing Slip" at bounding box center [563, 946] width 133 height 34
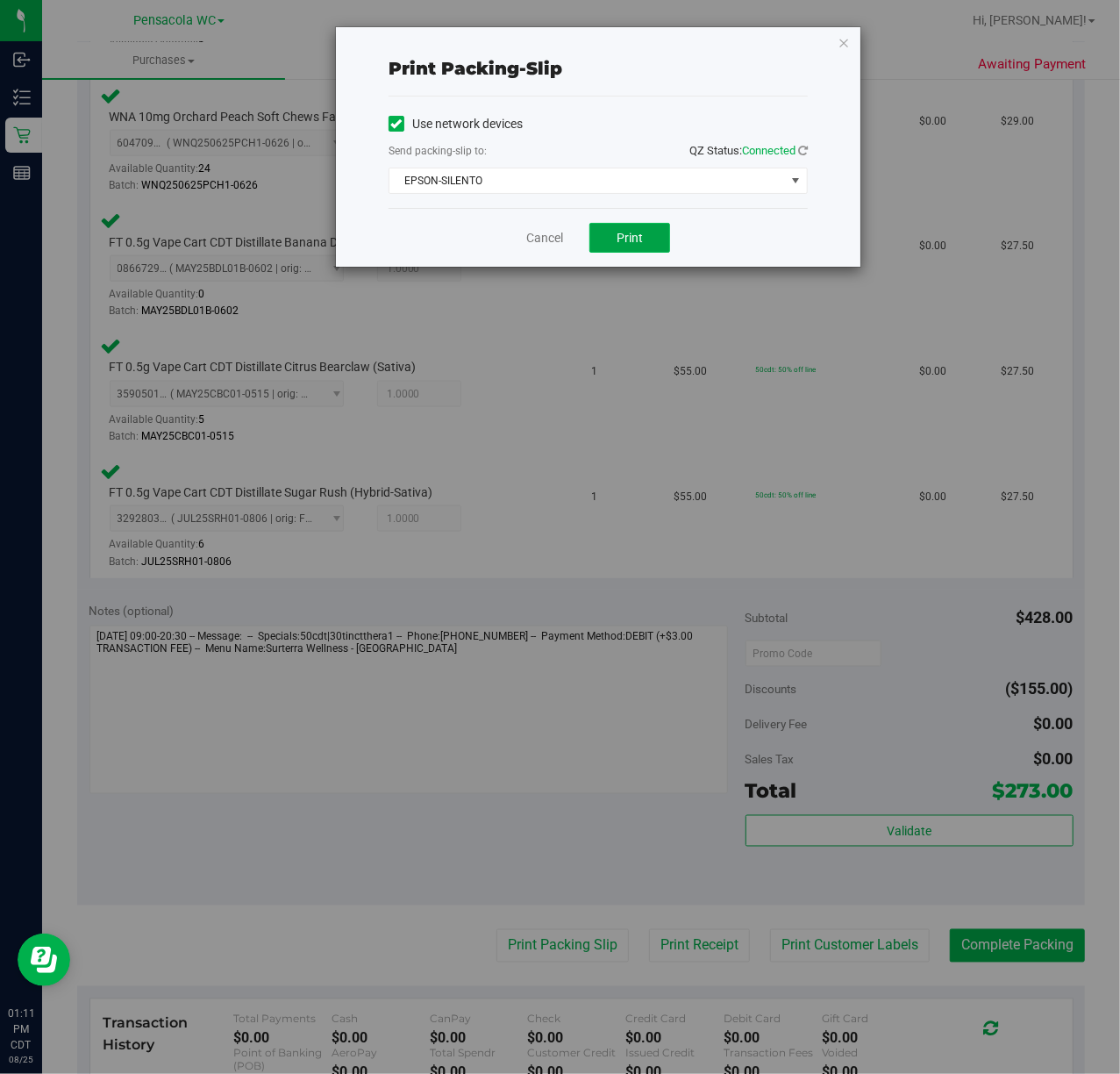
click at [629, 235] on span "Print" at bounding box center [629, 237] width 26 height 14
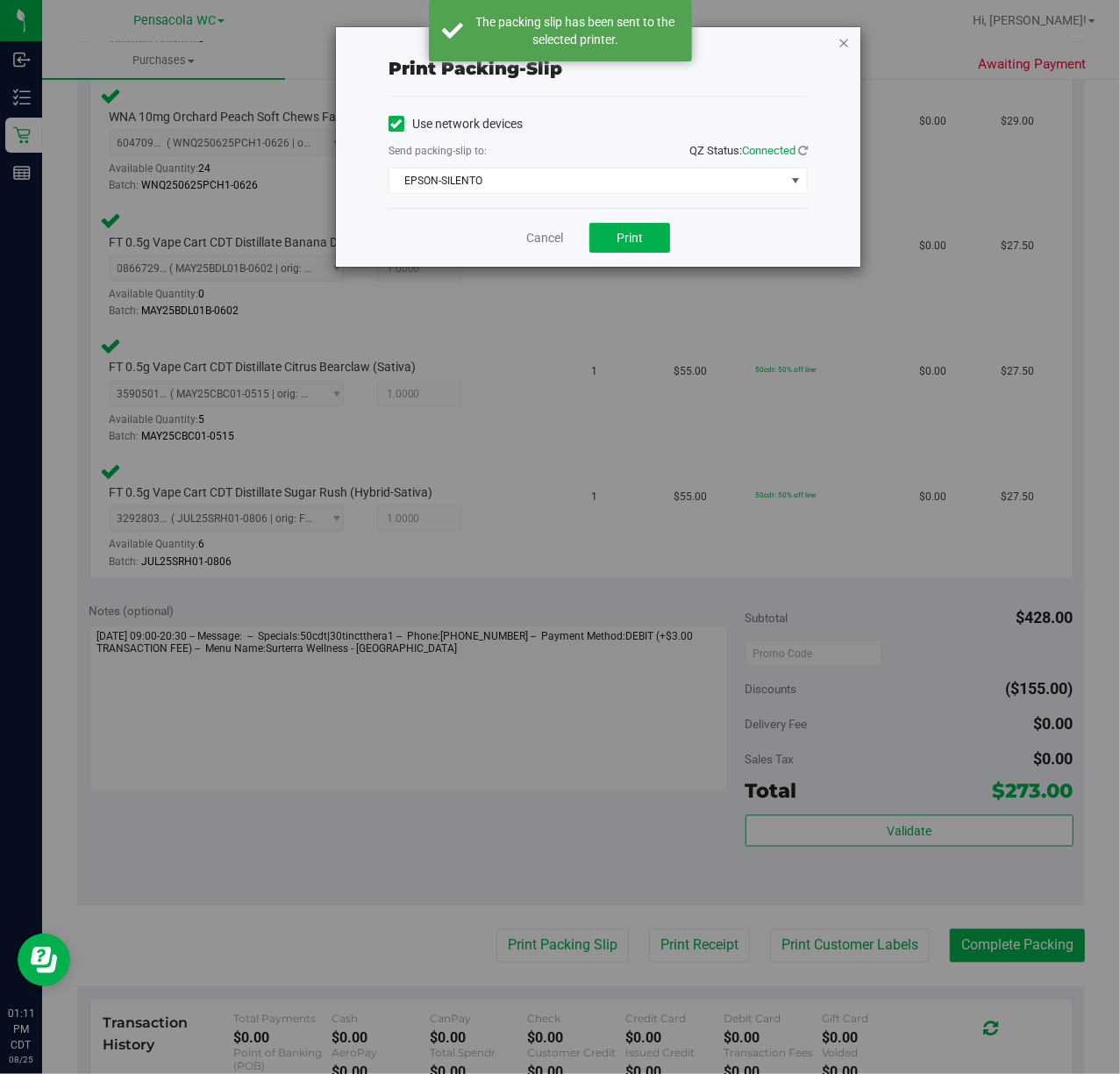
click at [844, 45] on icon "button" at bounding box center [844, 42] width 13 height 21
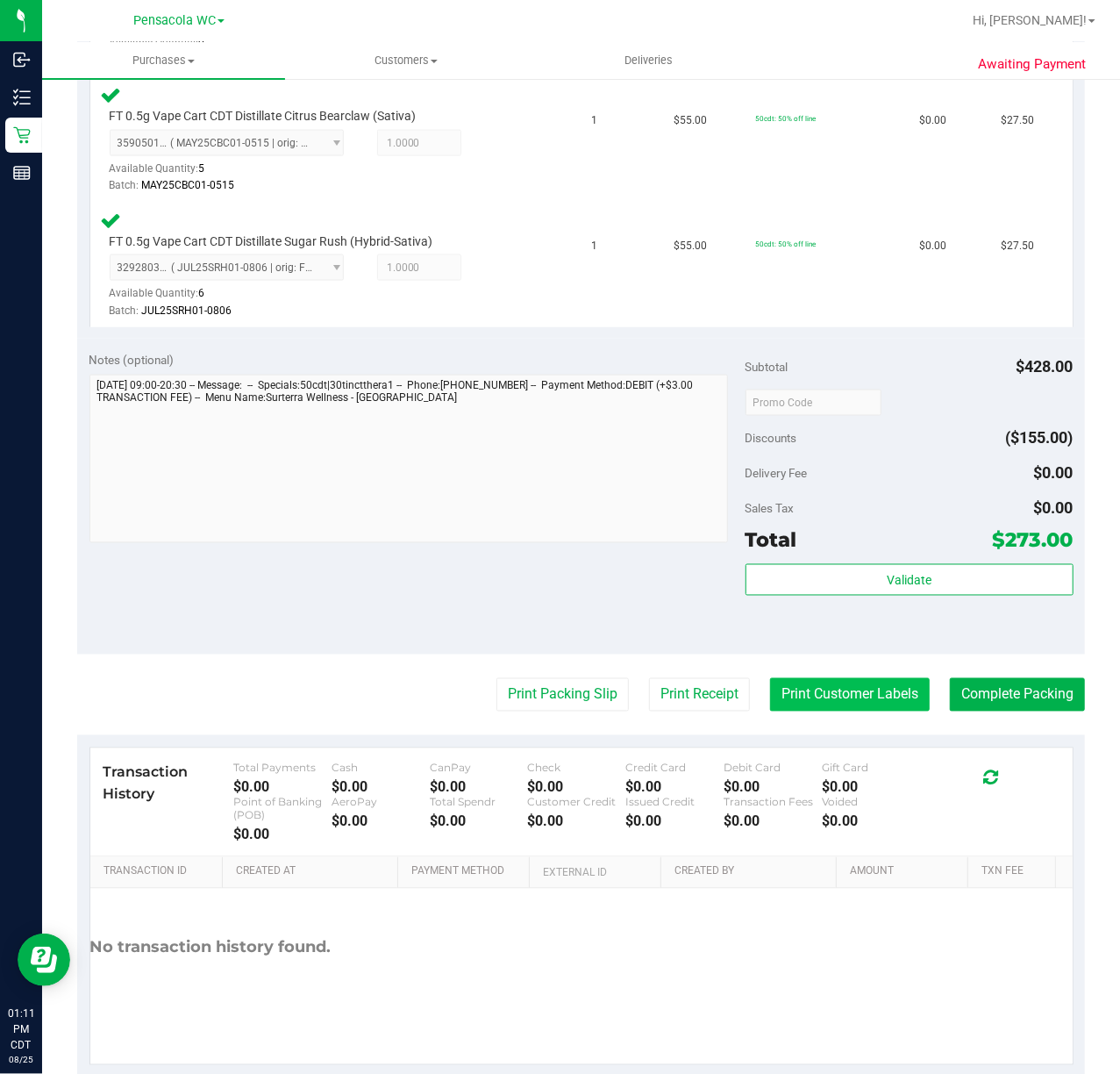
scroll to position [1275, 0]
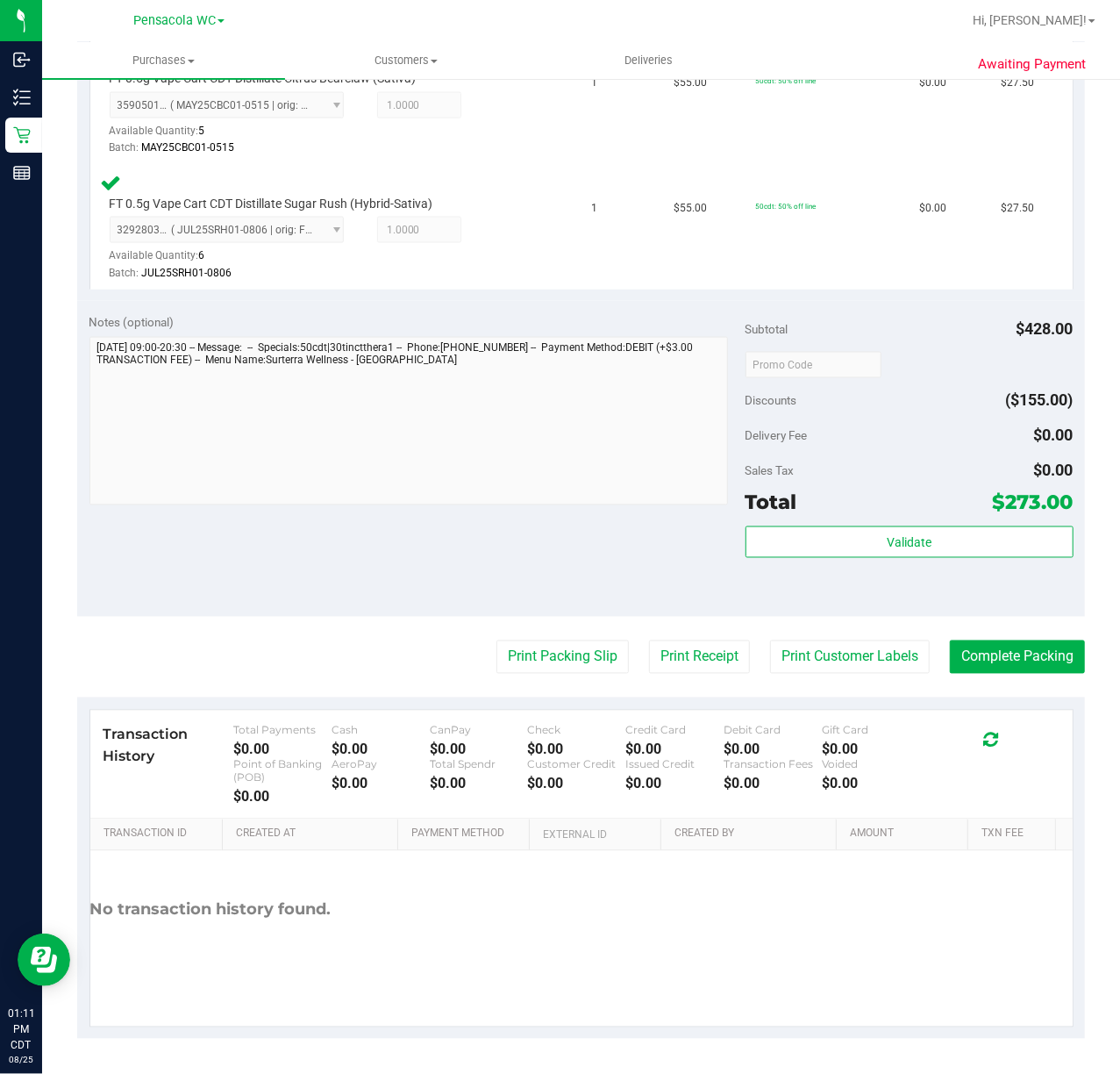
click at [929, 510] on div "Total $273.00" at bounding box center [909, 502] width 328 height 32
click at [927, 536] on button "Validate" at bounding box center [909, 542] width 328 height 32
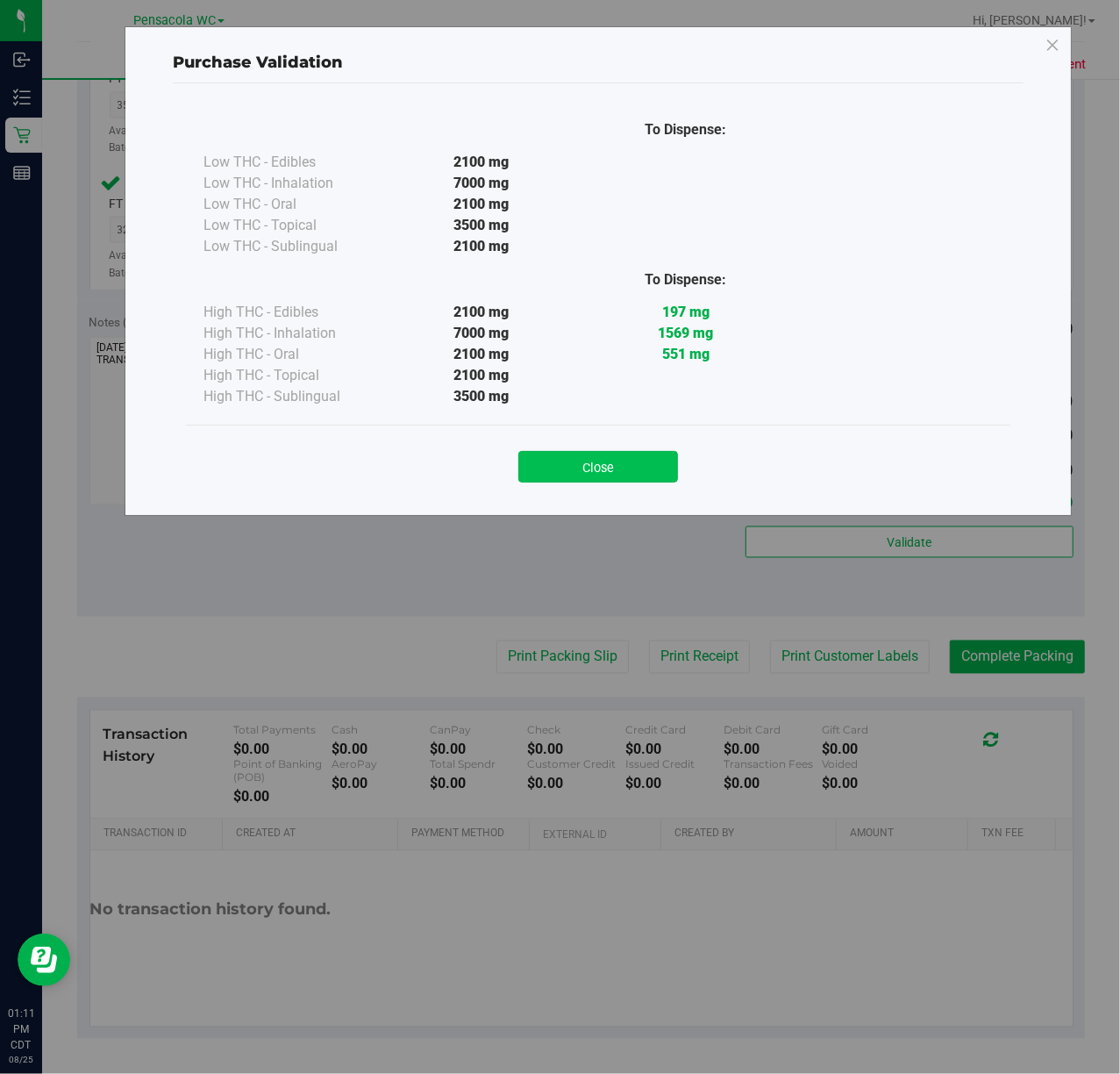
click at [650, 458] on button "Close" at bounding box center [598, 467] width 160 height 32
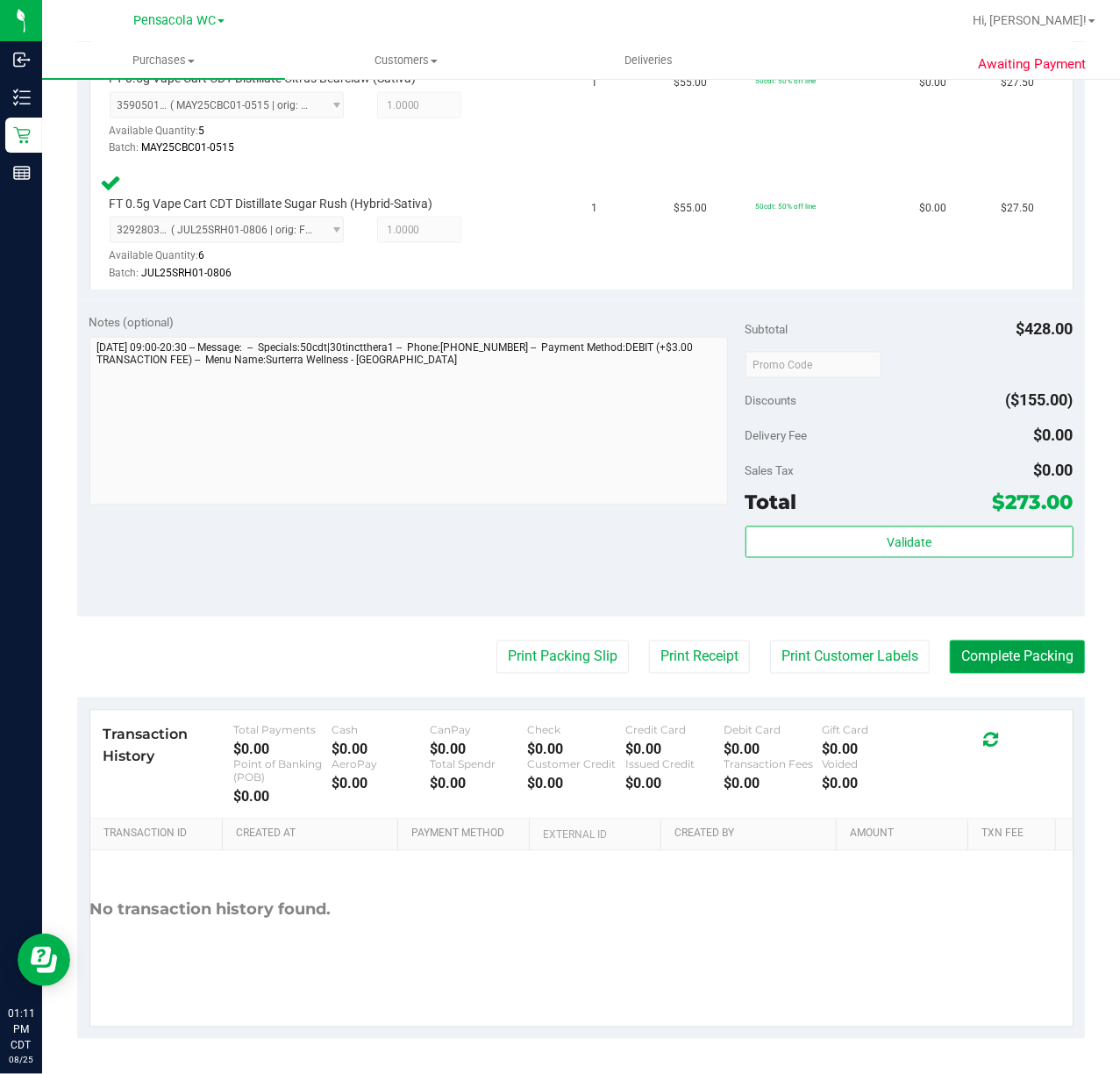
click at [958, 655] on button "Complete Packing" at bounding box center [1017, 657] width 135 height 34
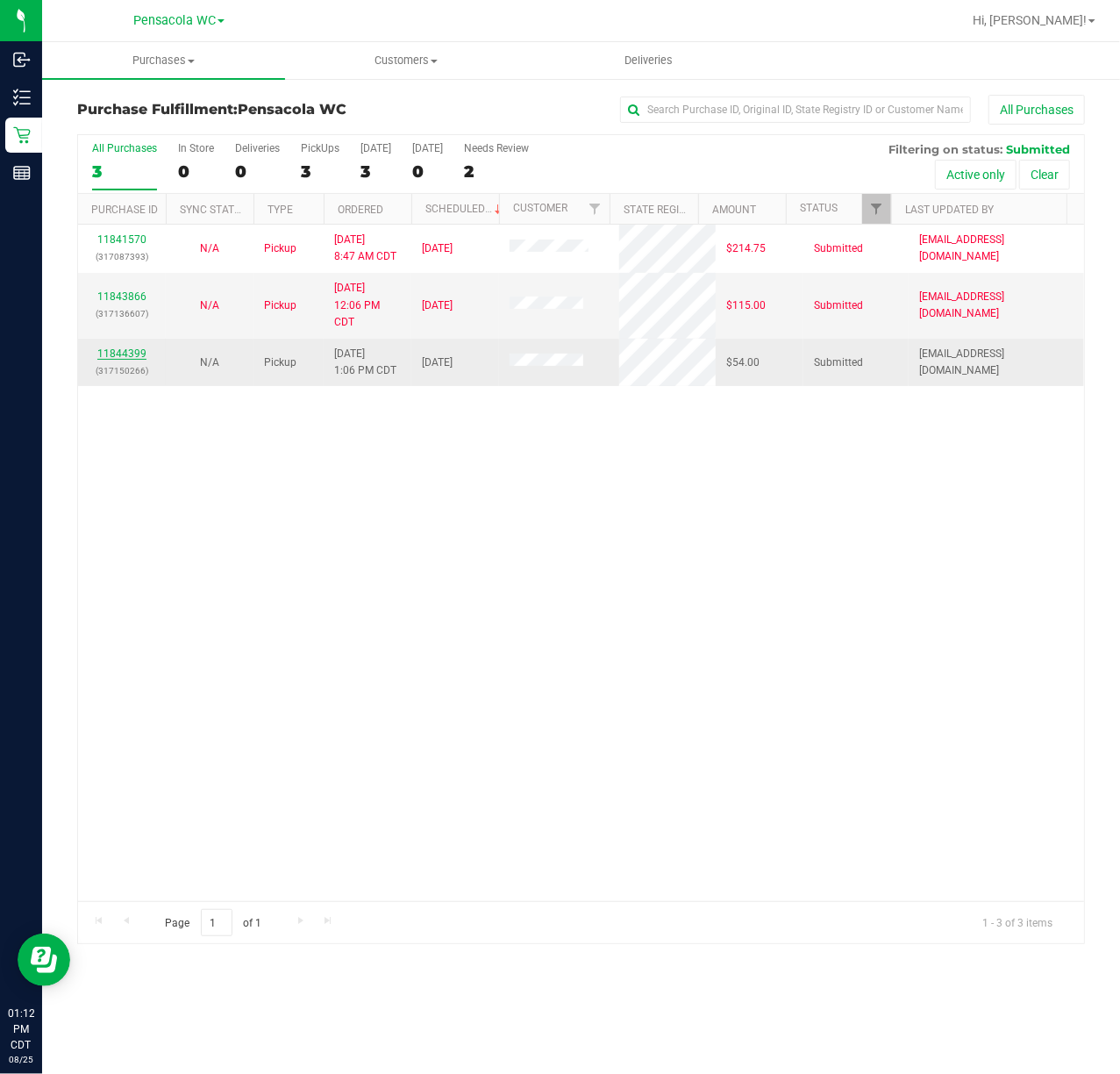
click at [114, 360] on link "11844399" at bounding box center [122, 354] width 49 height 13
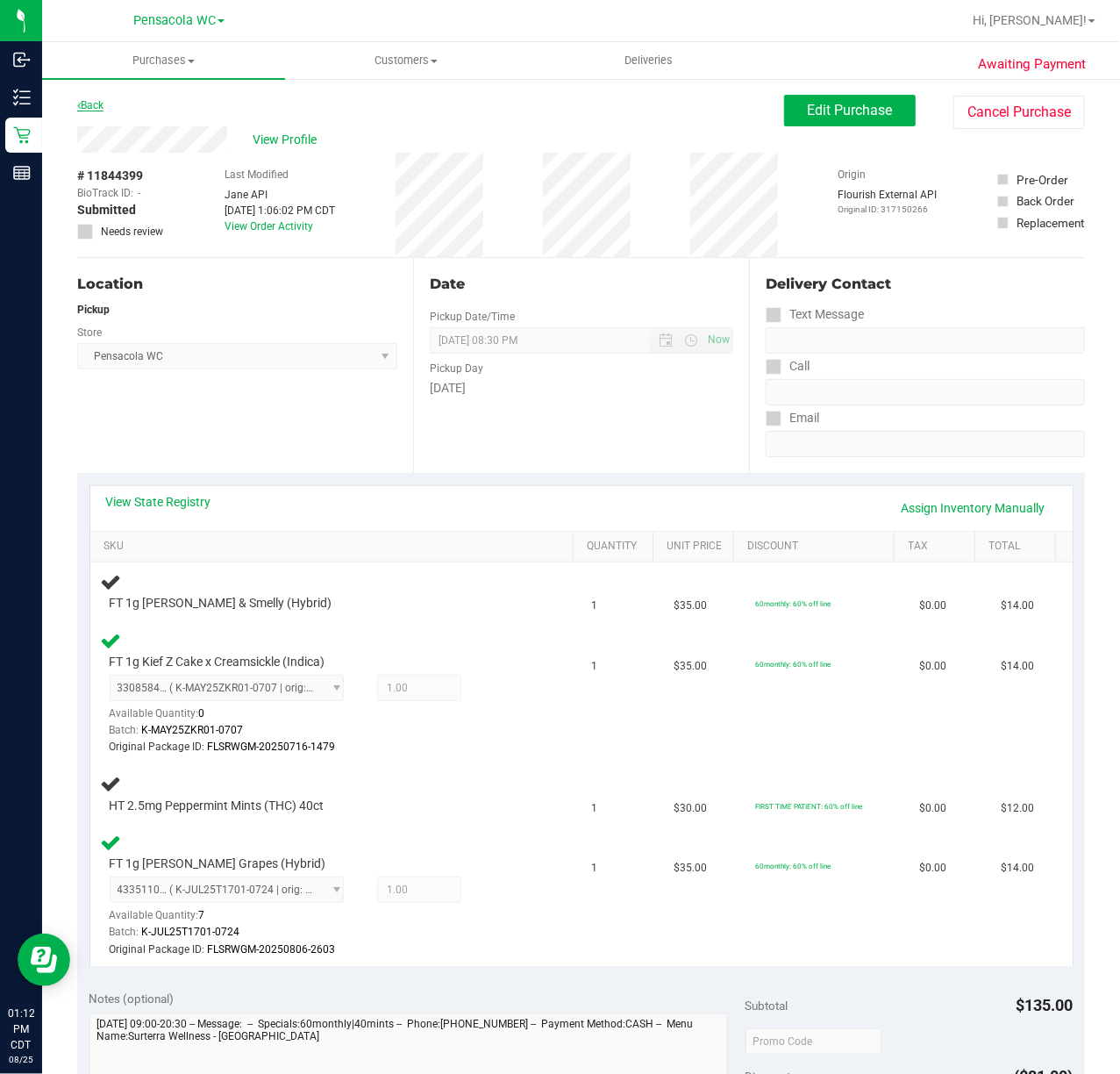
click at [93, 103] on link "Back" at bounding box center [90, 105] width 26 height 13
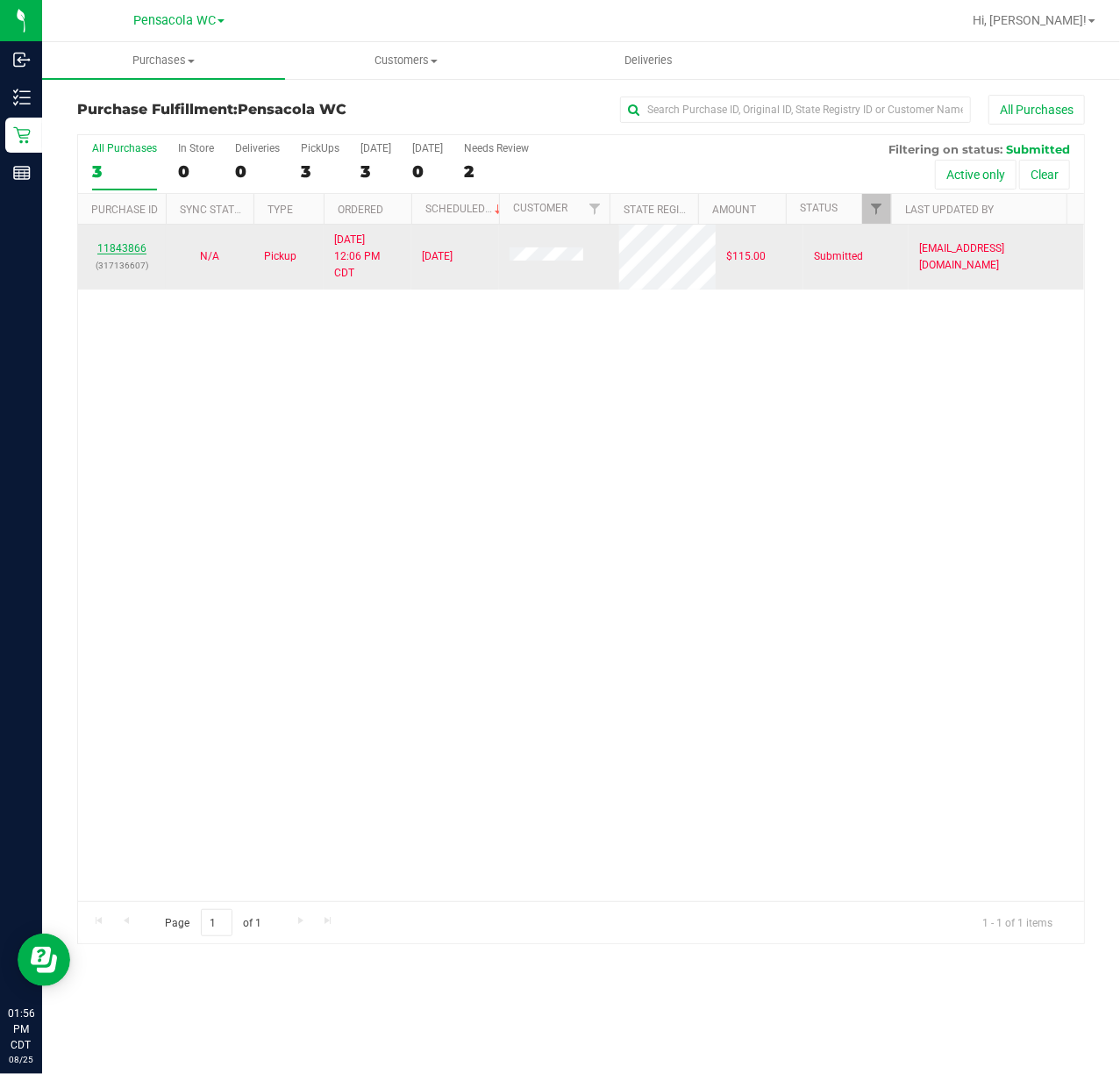
click at [142, 243] on link "11843866" at bounding box center [122, 249] width 49 height 13
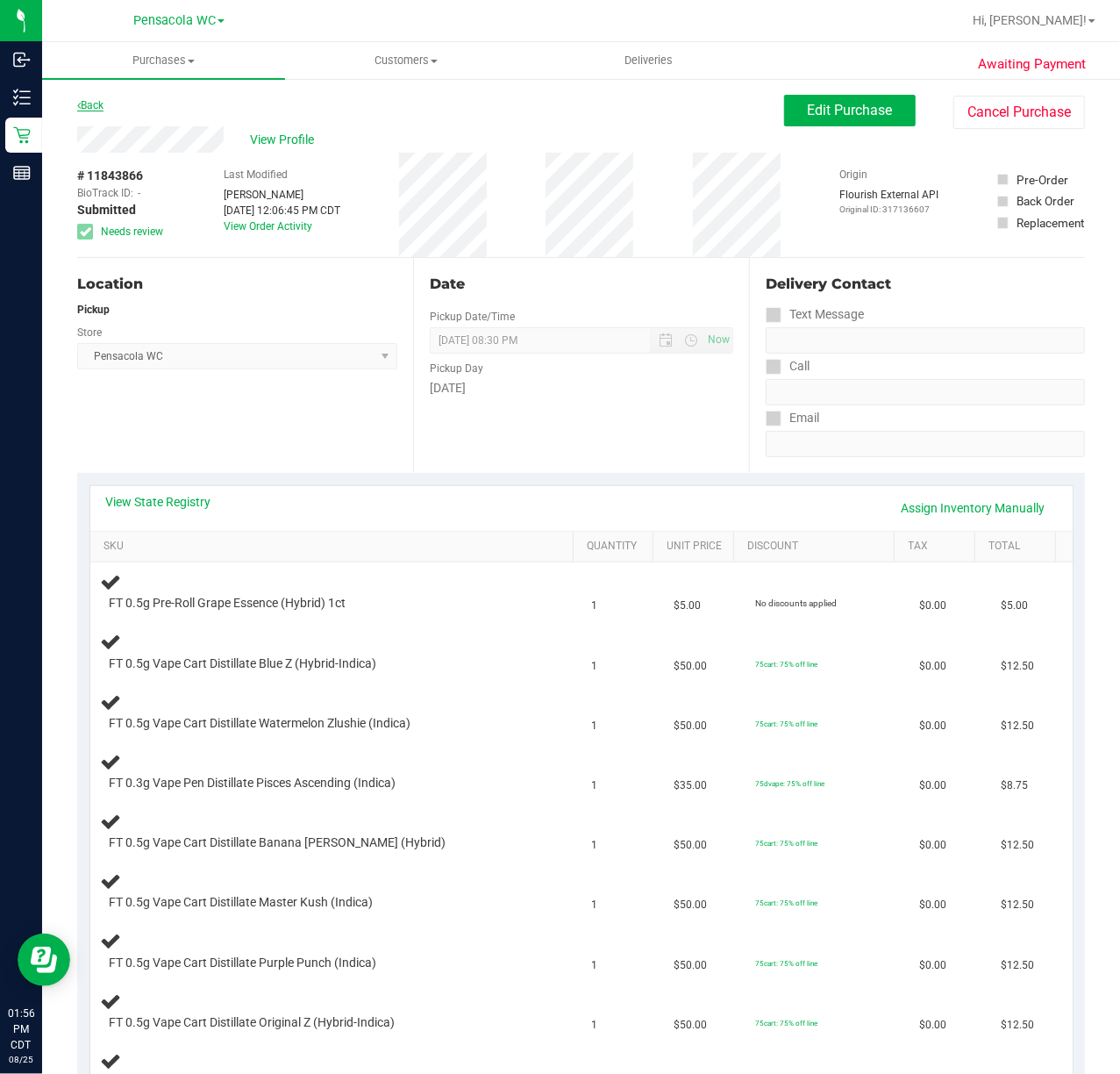
click at [103, 100] on link "Back" at bounding box center [90, 105] width 26 height 13
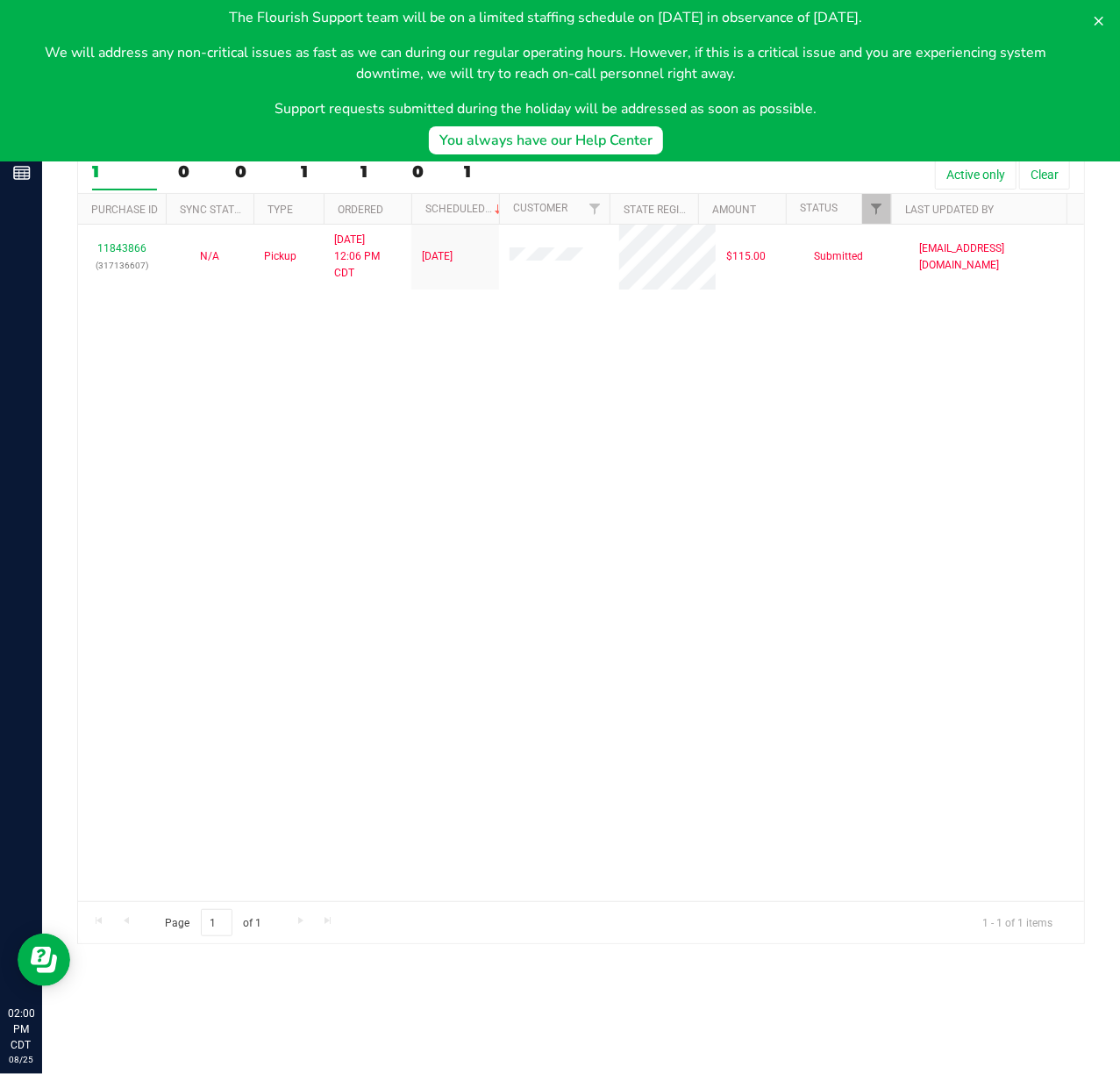
click at [693, 446] on div "11843866 (317136607) N/A Pickup [DATE] 12:06 PM CDT 8/25/2025 $115.00 Submitted…" at bounding box center [581, 562] width 1007 height 676
click at [1098, 21] on icon at bounding box center [1098, 20] width 14 height 14
